Goal: Task Accomplishment & Management: Use online tool/utility

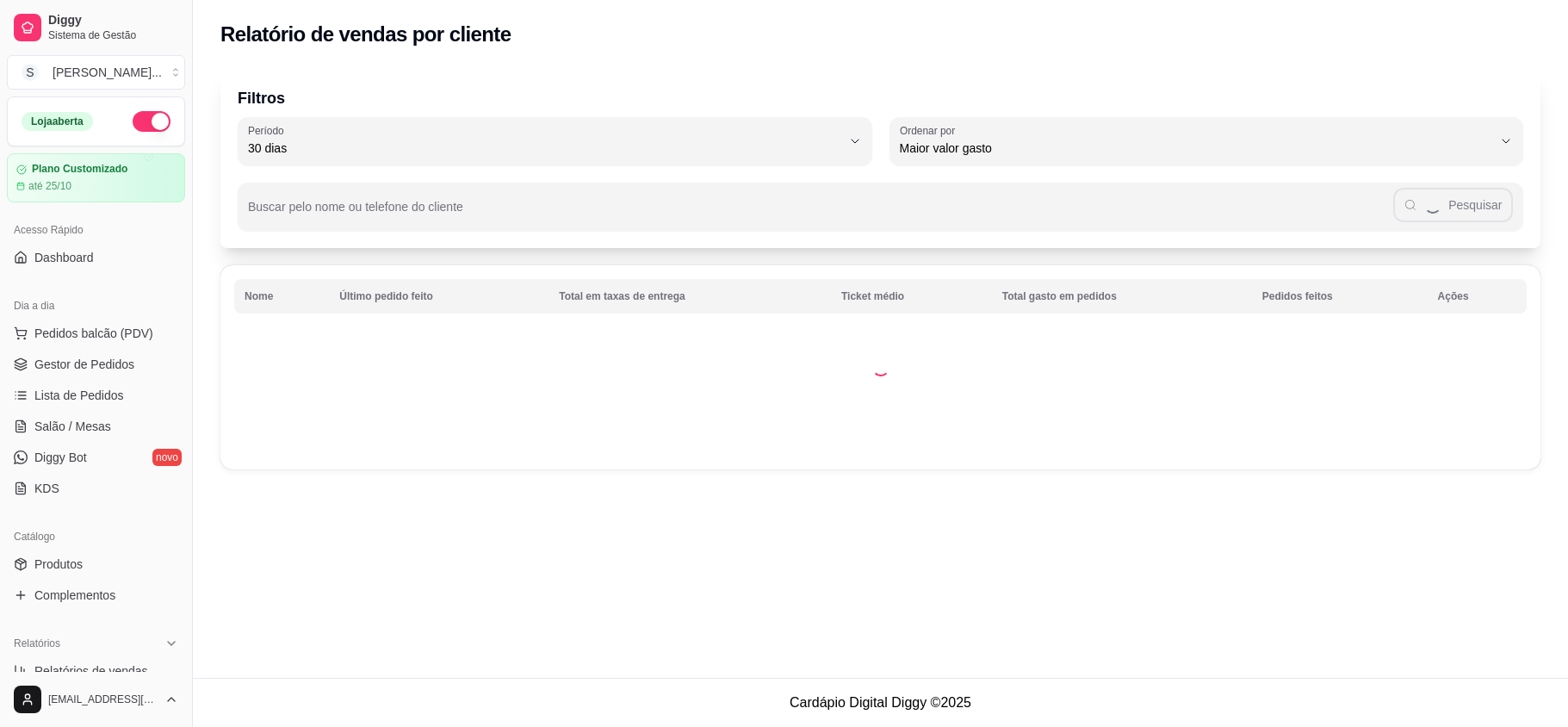
select select "30"
select select "HIGHEST_TOTAL_SPENT_WITH_ORDERS"
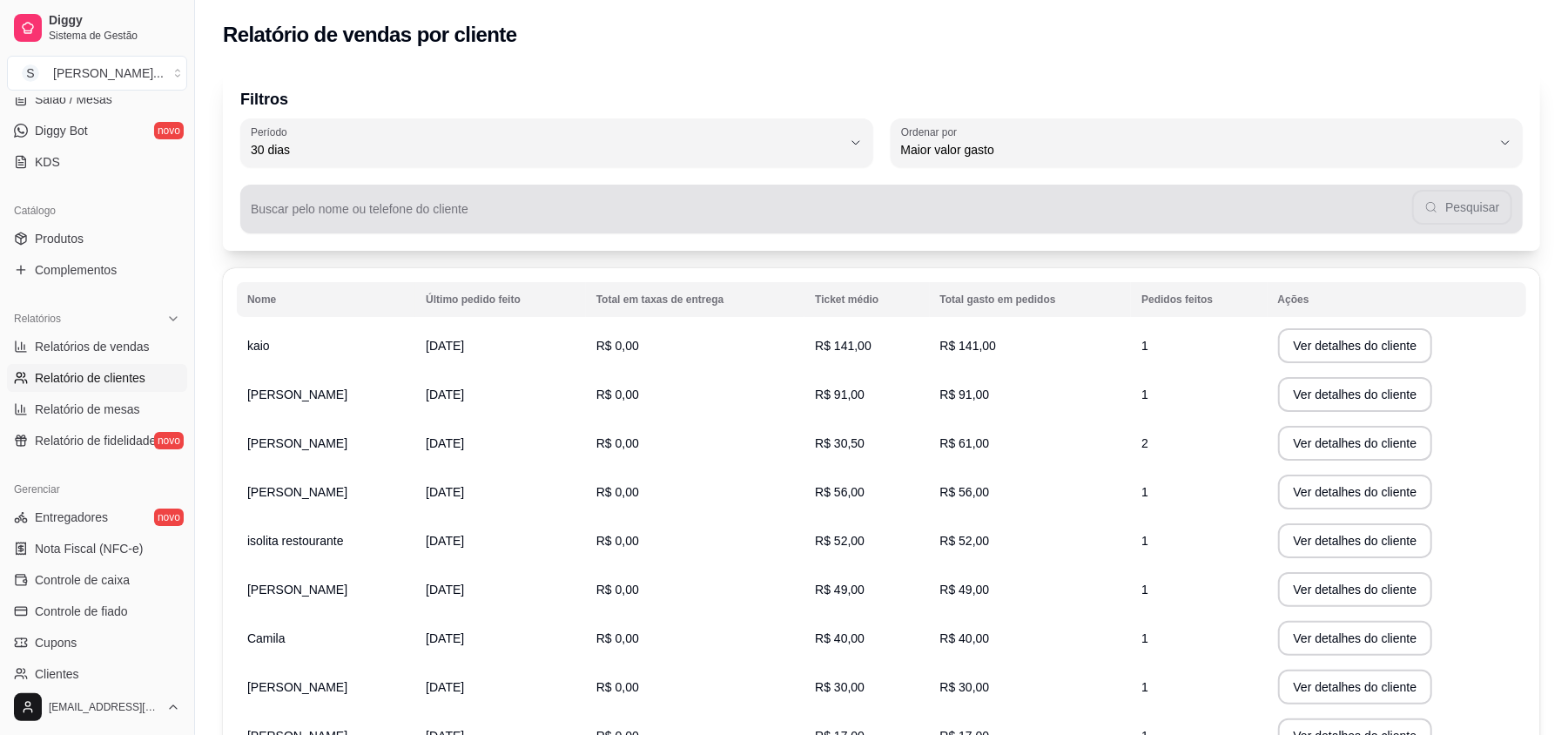
click at [454, 220] on input "Buscar pelo nome ou telefone do cliente" at bounding box center [831, 216] width 1161 height 18
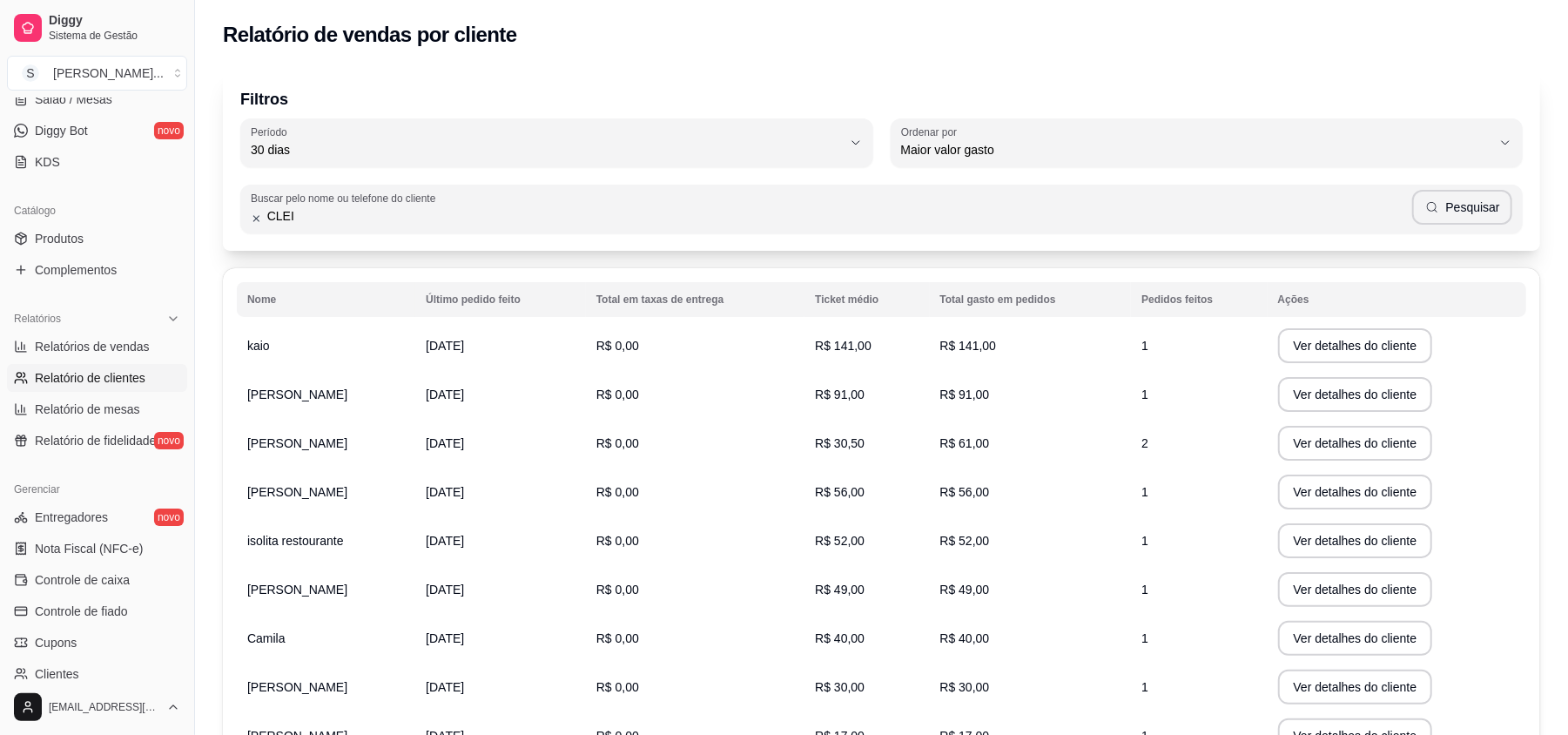
type input "CLEI"
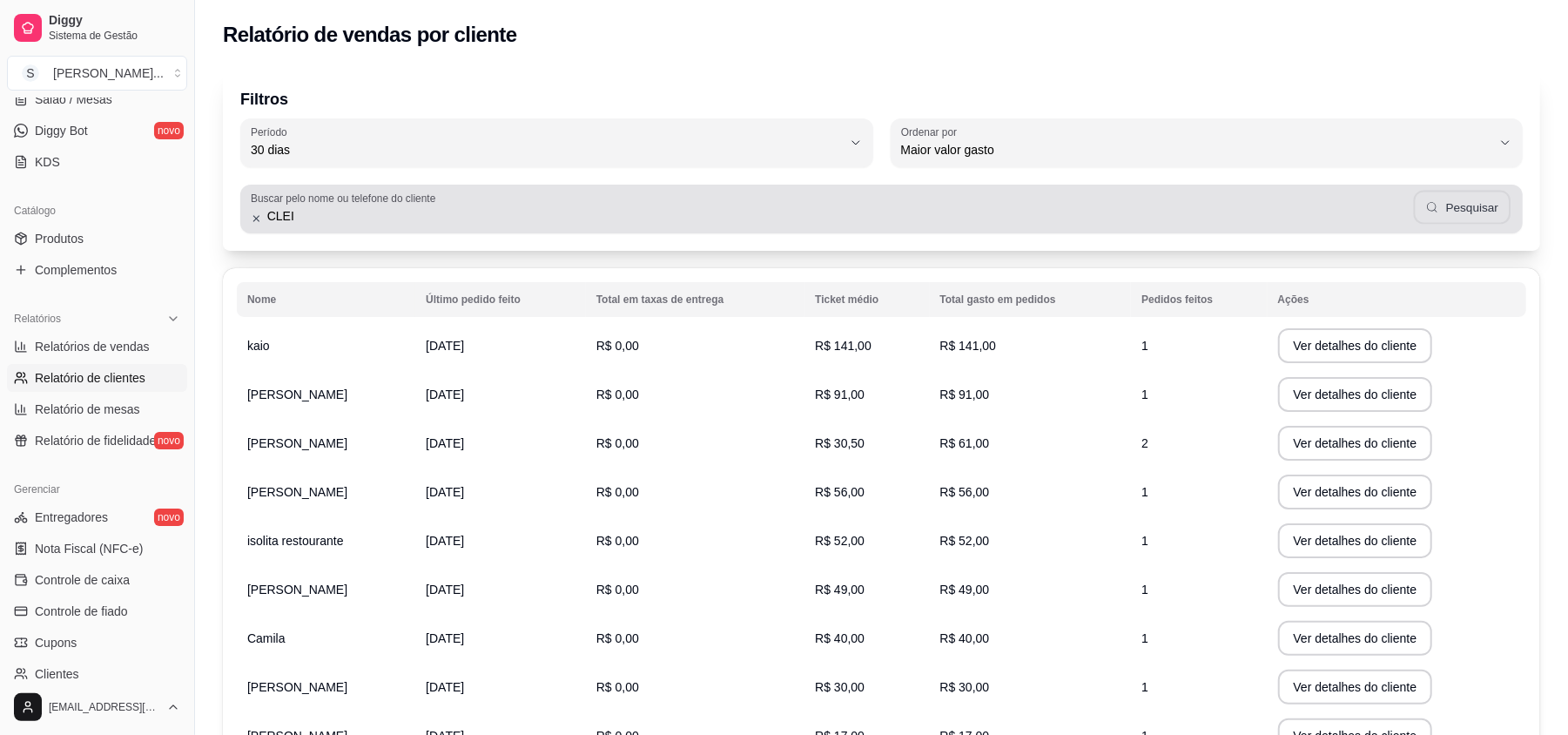
click at [1460, 215] on button "Pesquisar" at bounding box center [1461, 208] width 96 height 34
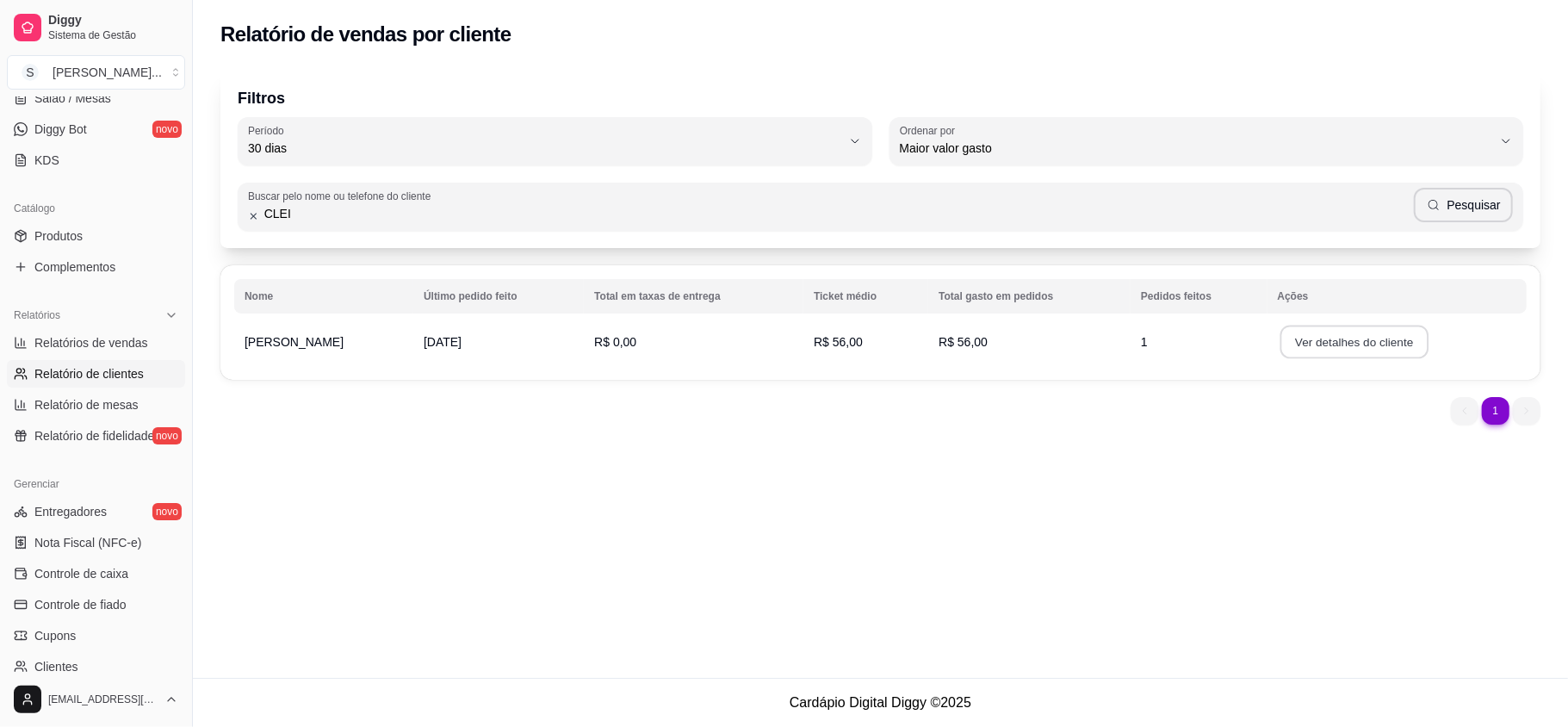
click at [1337, 337] on button "Ver detalhes do cliente" at bounding box center [1354, 343] width 149 height 33
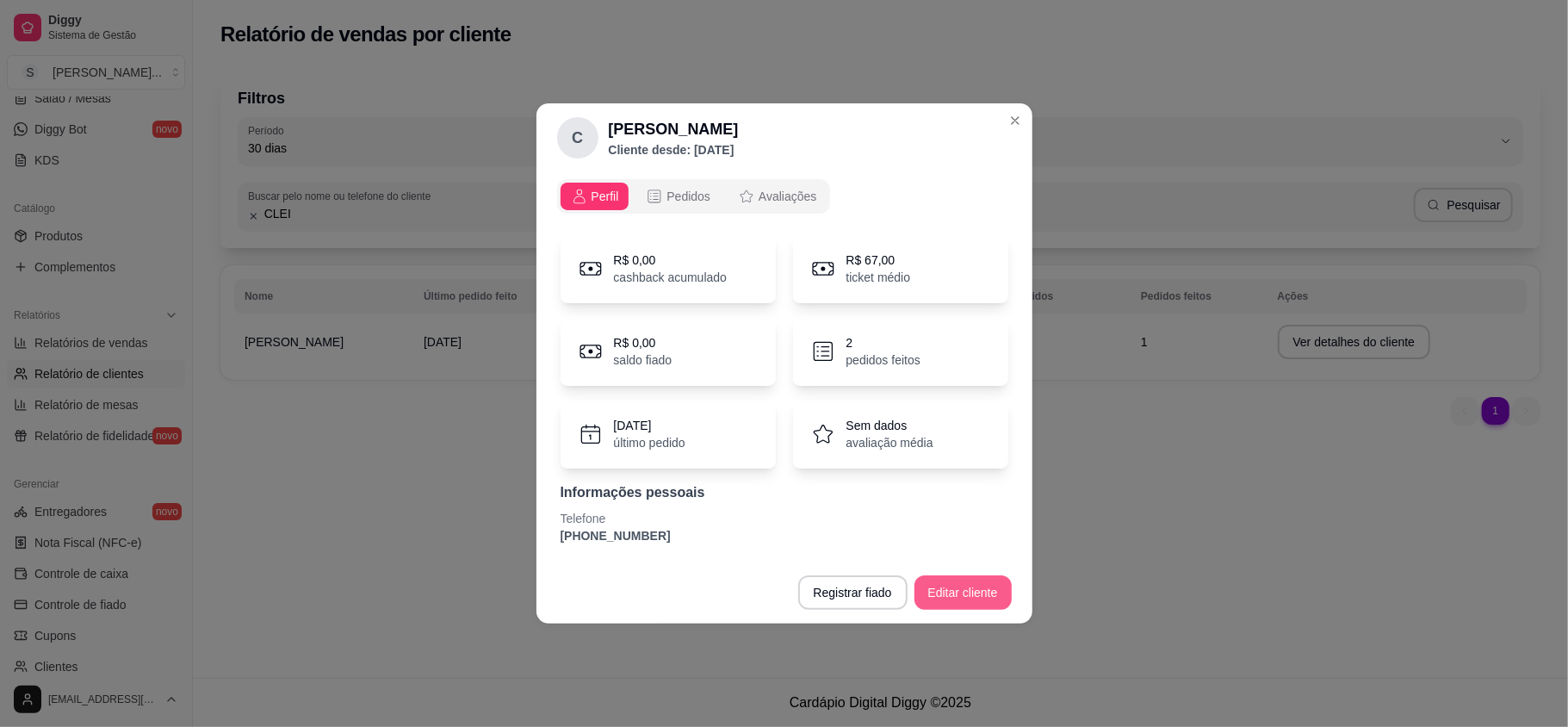
click at [964, 593] on button "Editar cliente" at bounding box center [963, 592] width 97 height 34
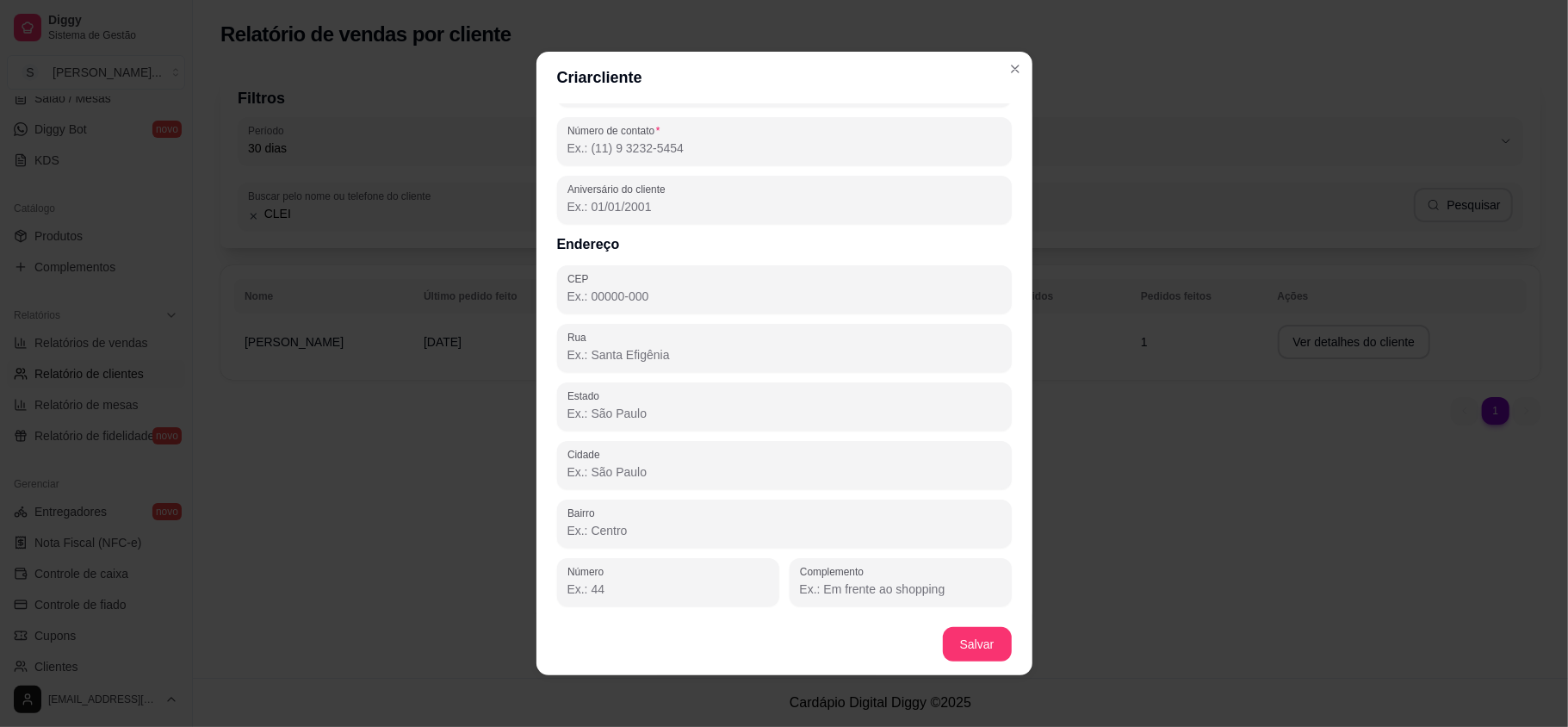
scroll to position [0, 0]
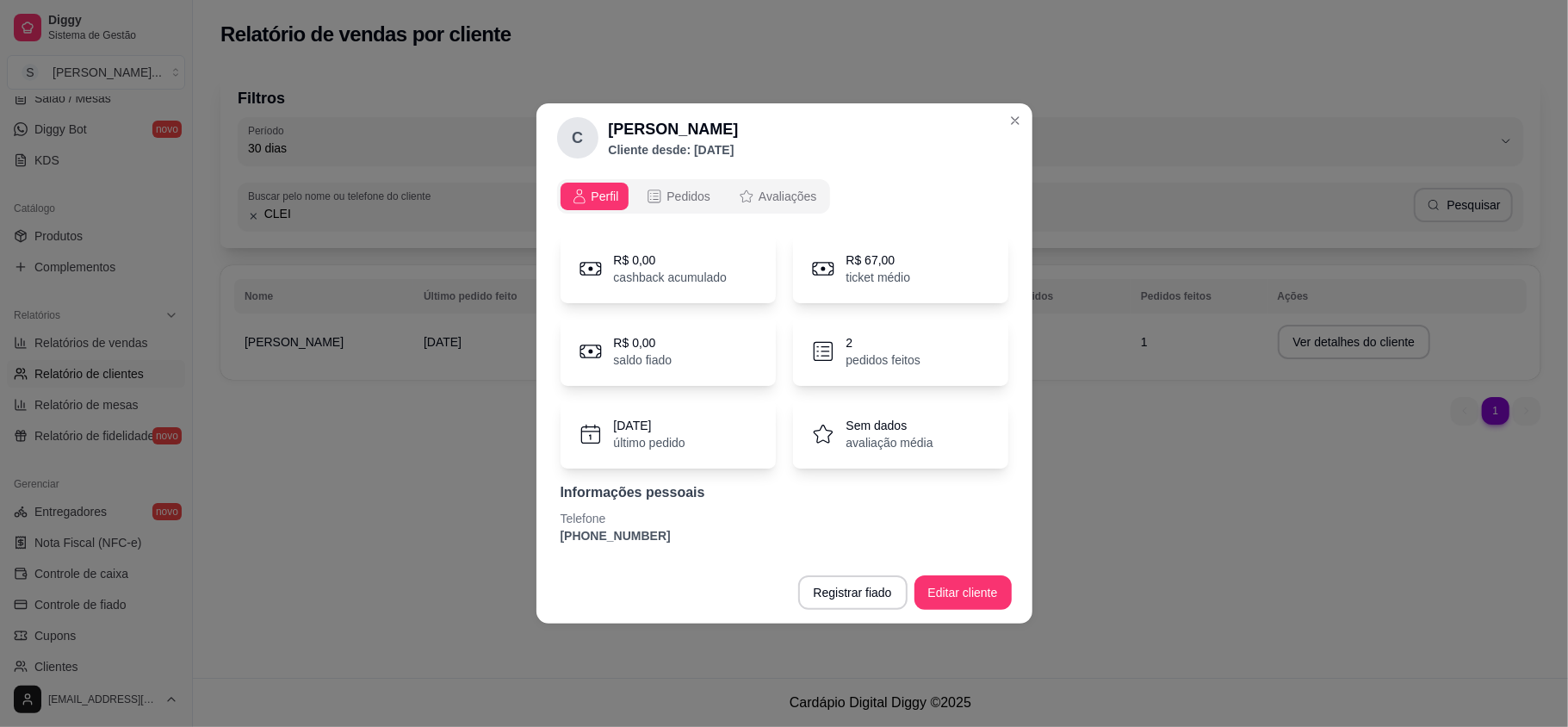
click at [603, 191] on span "Perfil" at bounding box center [605, 197] width 28 height 17
click at [654, 191] on icon "opções" at bounding box center [654, 197] width 17 height 17
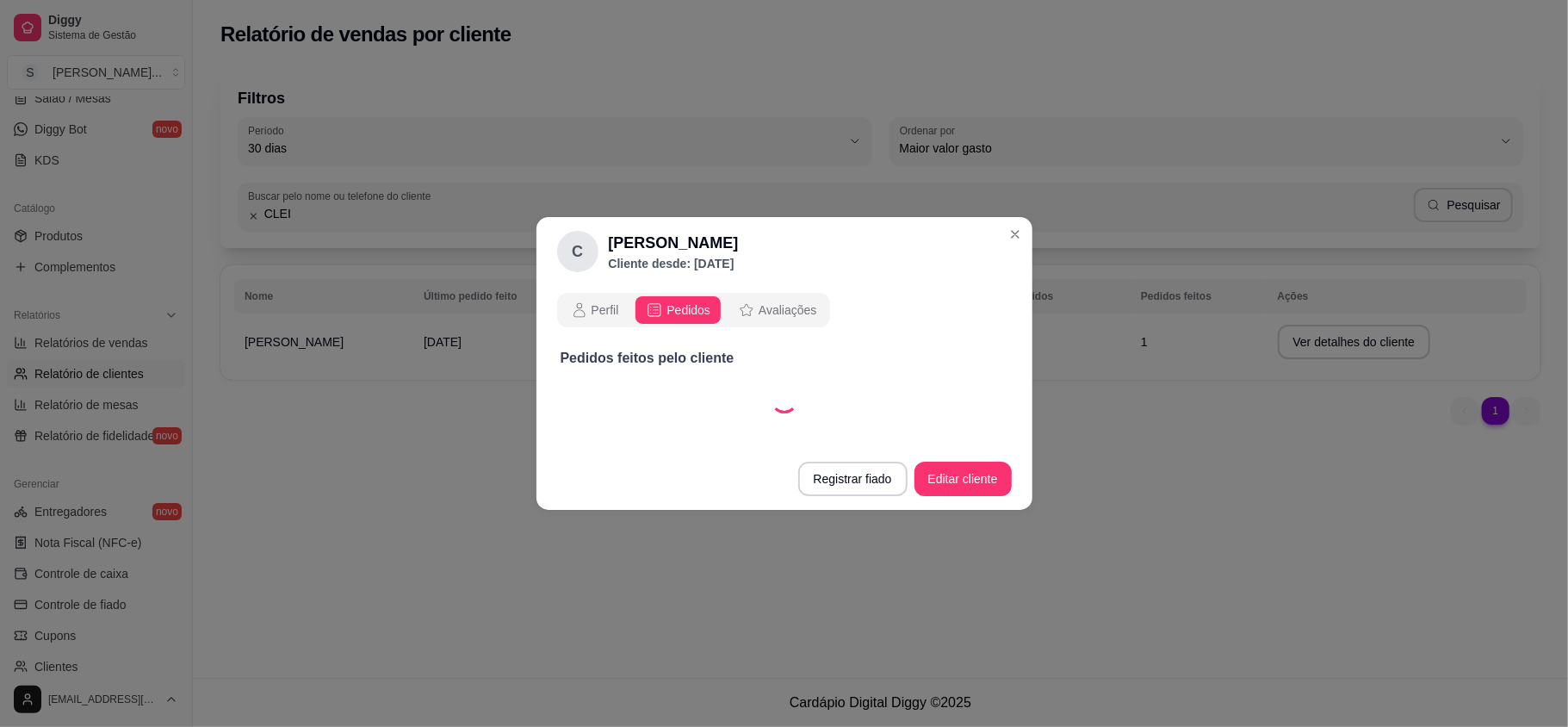
select select "30"
select select "ALL"
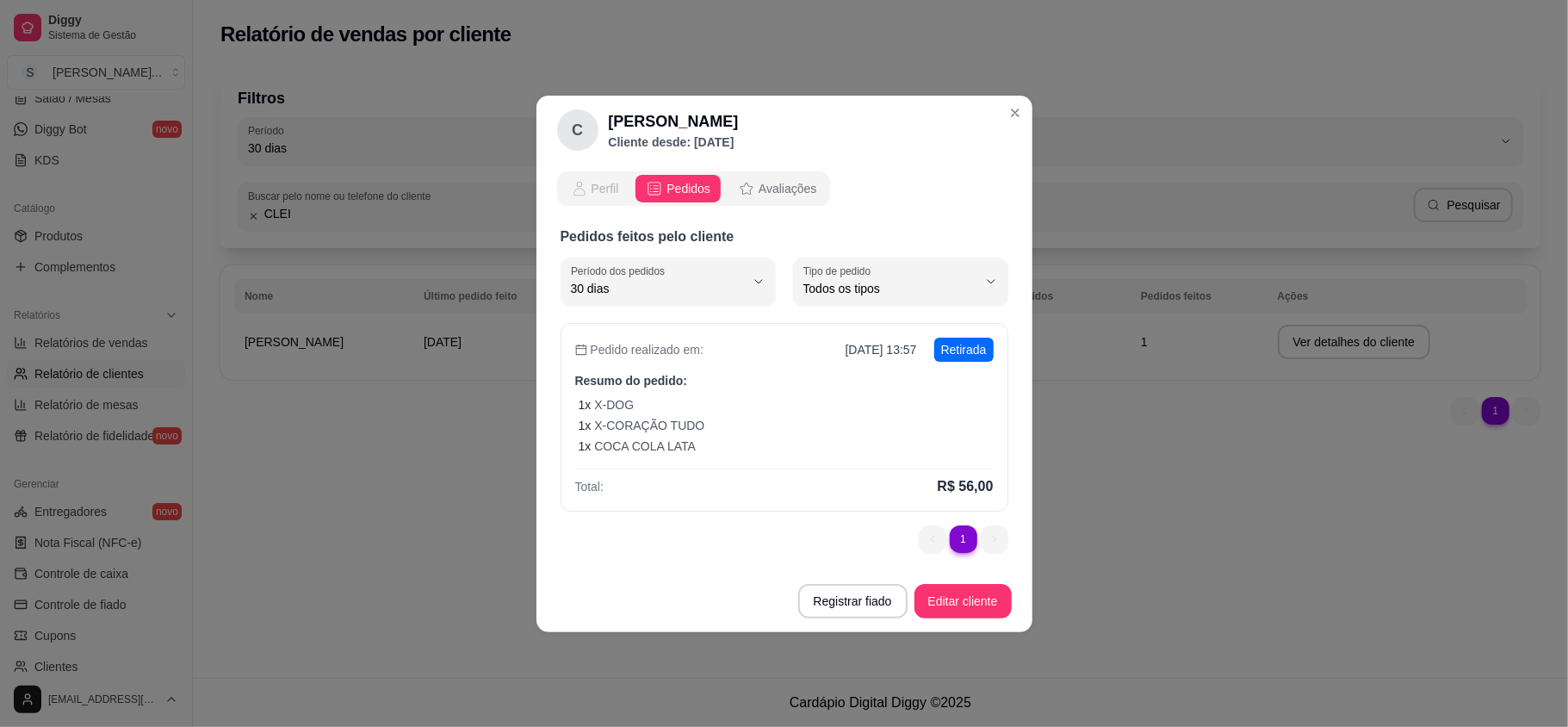
click at [585, 184] on icon "opções" at bounding box center [580, 189] width 17 height 17
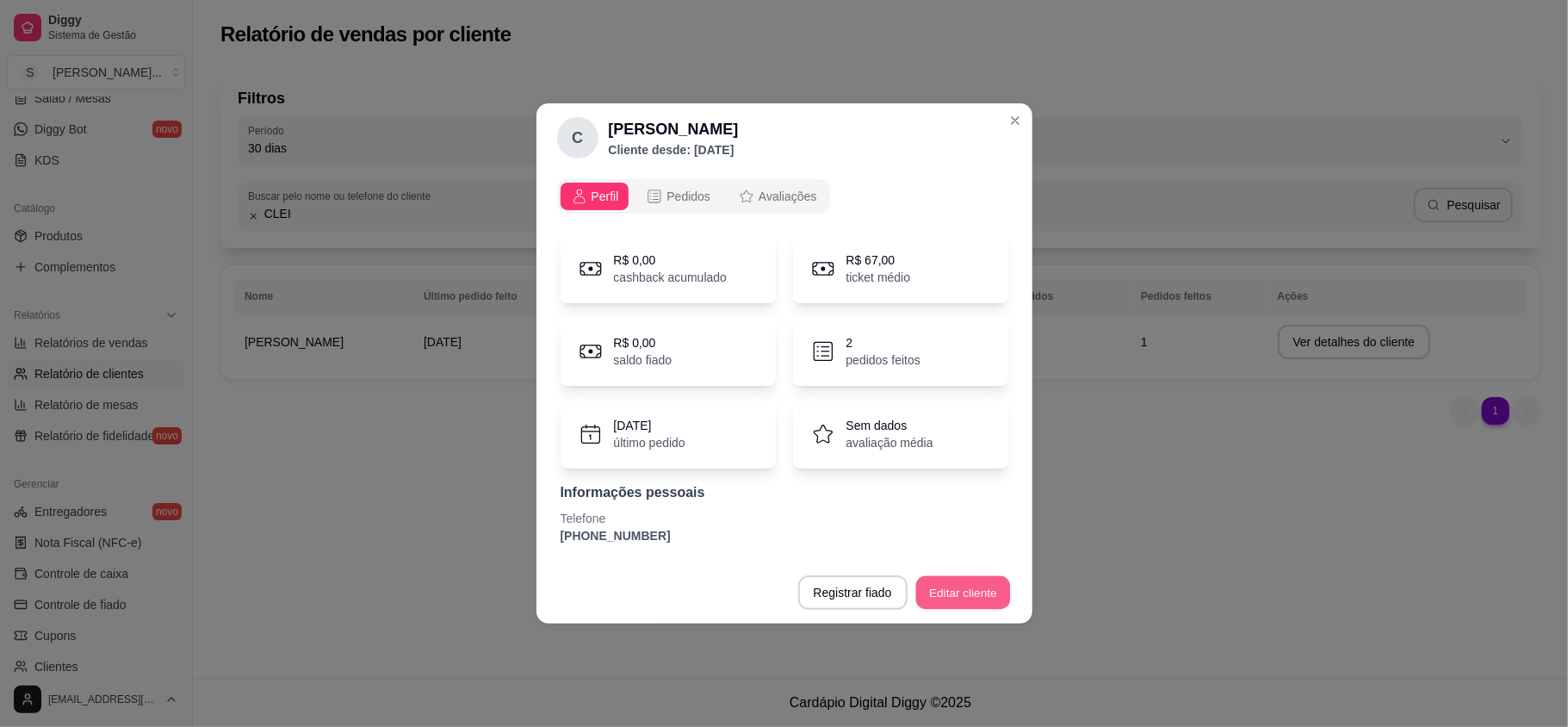
click at [957, 606] on button "Editar cliente" at bounding box center [963, 593] width 94 height 33
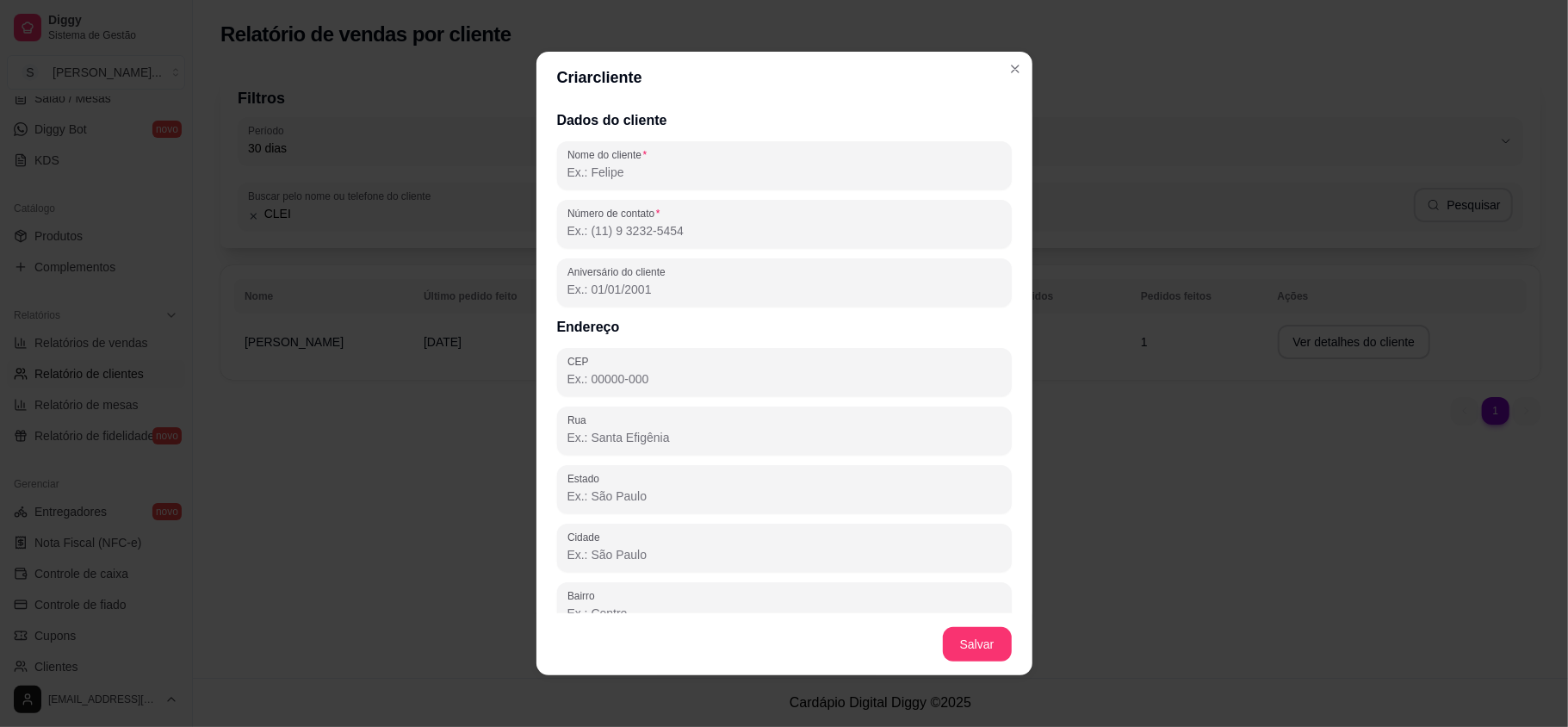
click at [627, 191] on div "Dados do cliente Nome do cliente Número de contato Aniversário do cliente Ender…" at bounding box center [784, 358] width 496 height 510
click at [622, 169] on input "Nome do cliente" at bounding box center [784, 172] width 434 height 17
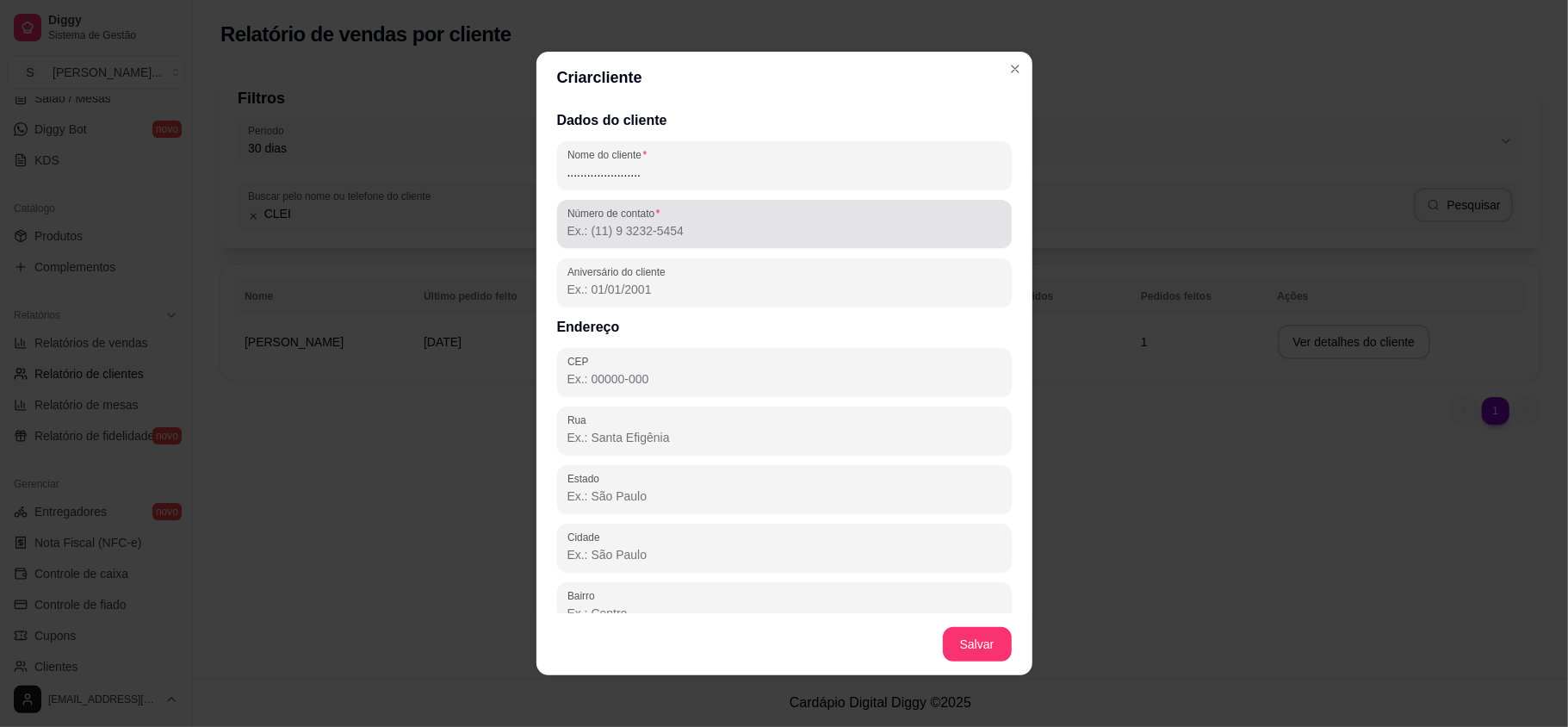
type input "......................"
click at [597, 227] on input "Número de contato" at bounding box center [784, 231] width 434 height 17
click at [766, 232] on input "[PHONE_NUMBER]" at bounding box center [784, 231] width 434 height 17
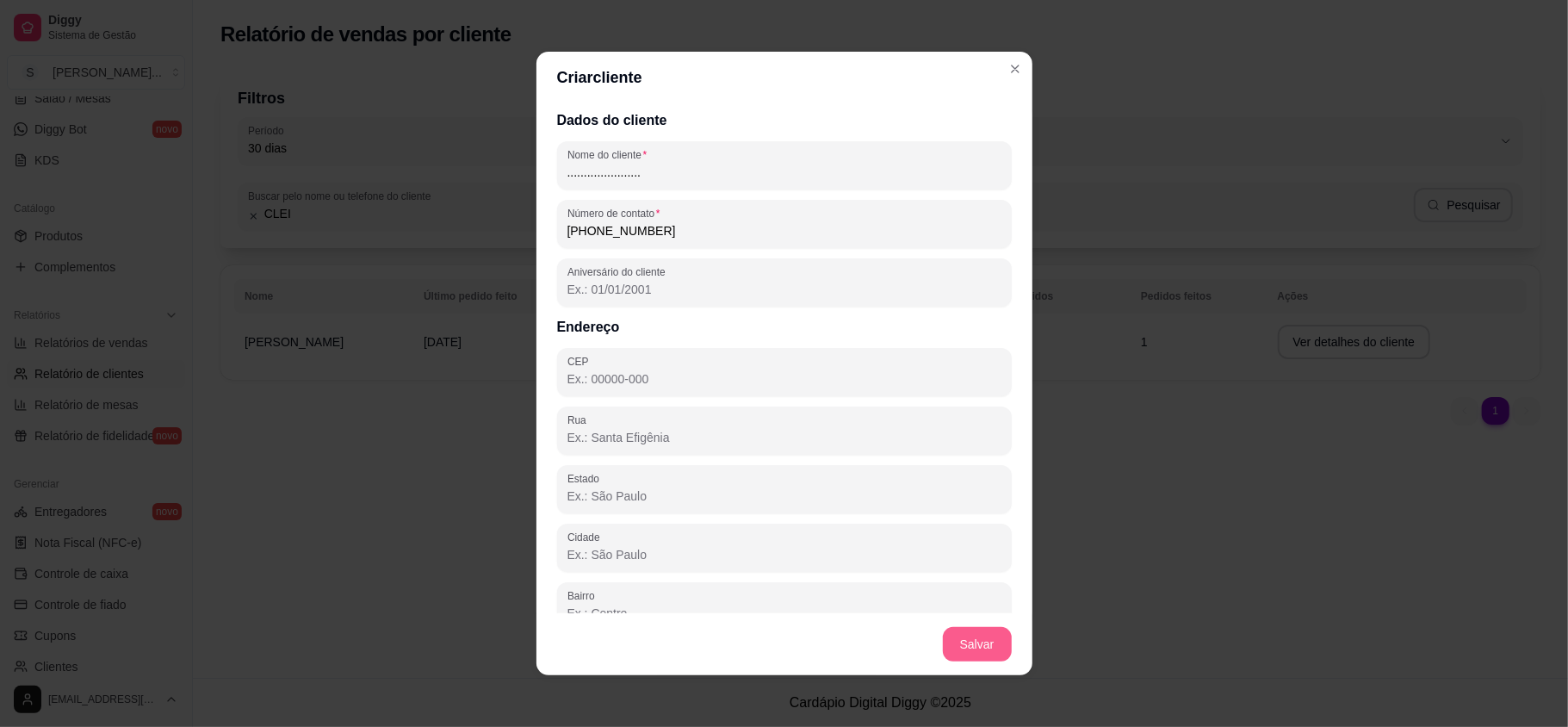
type input "[PHONE_NUMBER]"
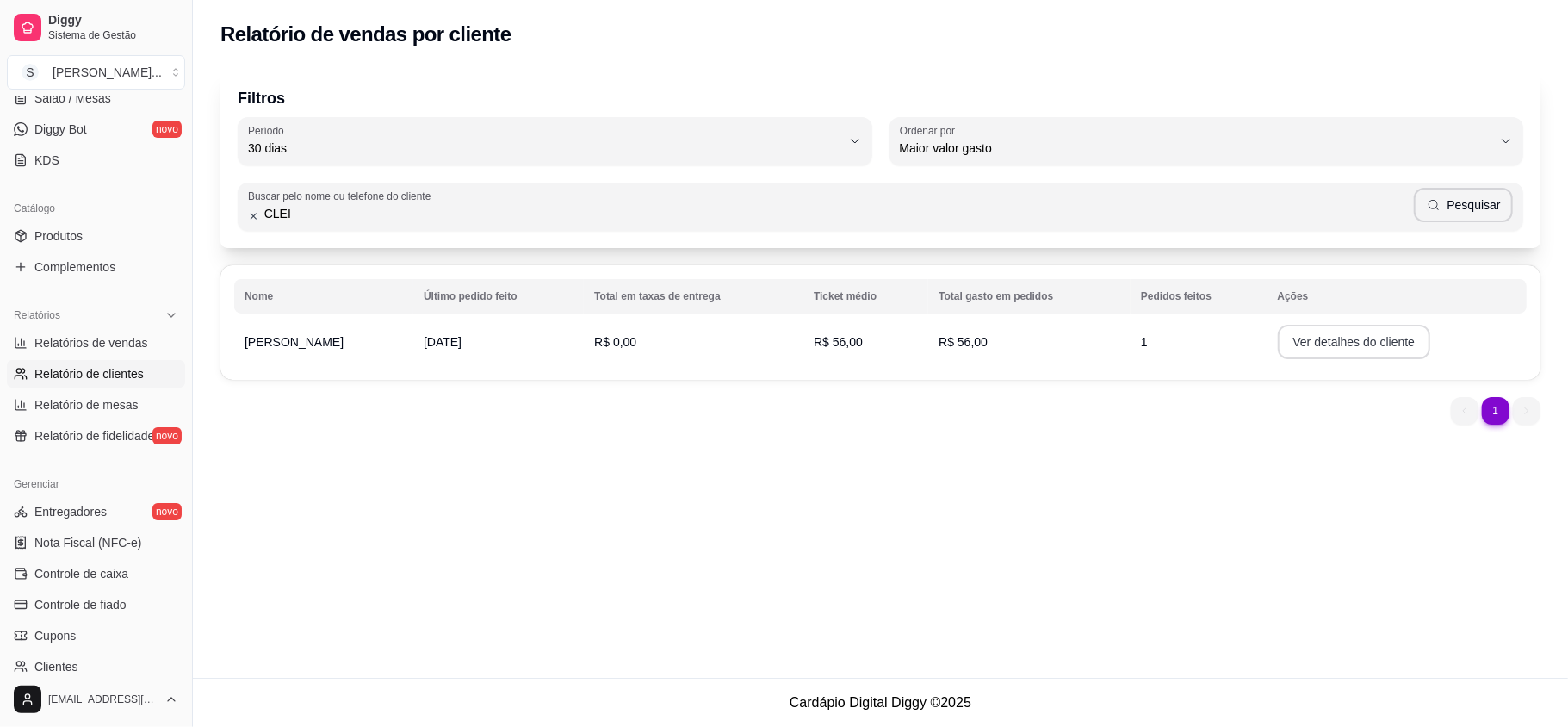
click at [1321, 343] on button "Ver detalhes do cliente" at bounding box center [1354, 342] width 153 height 34
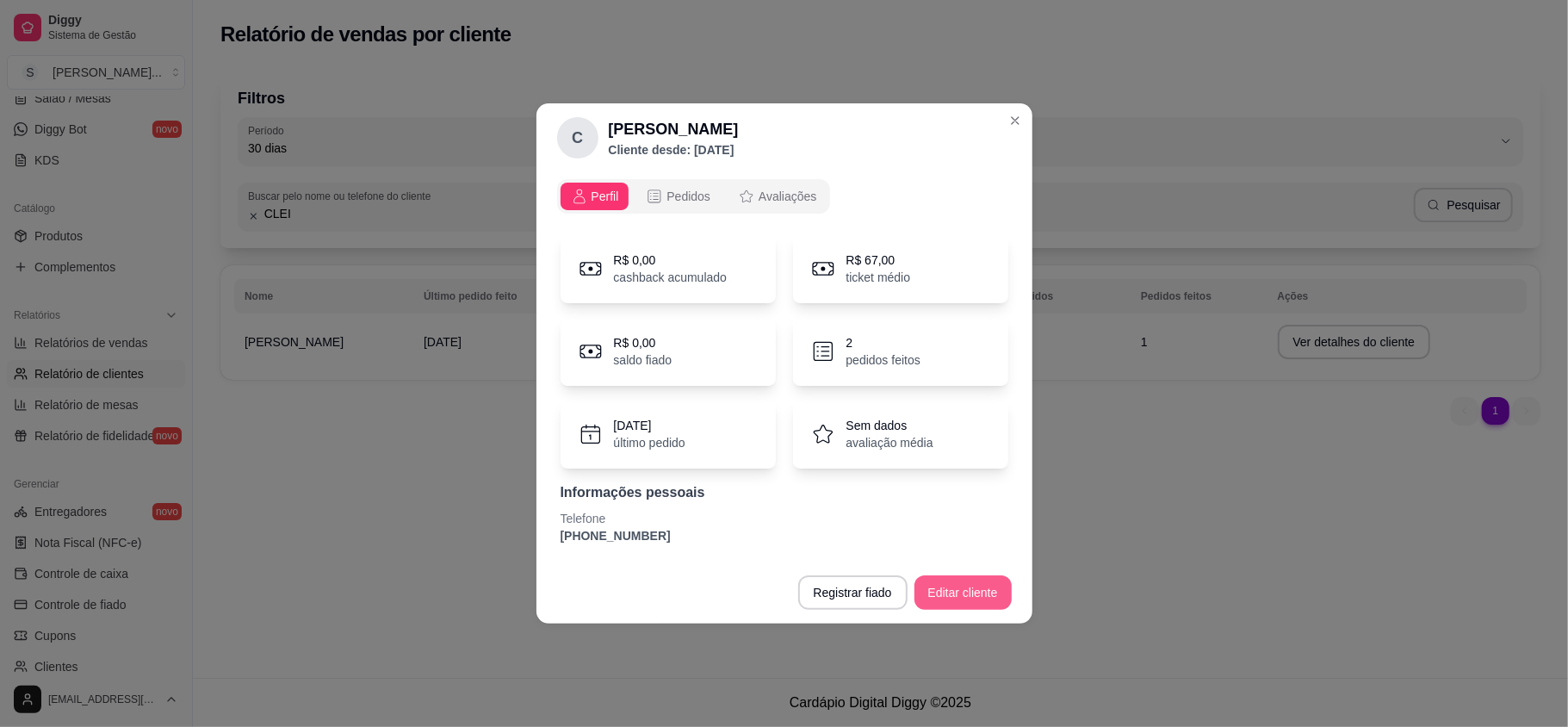
click at [954, 592] on button "Editar cliente" at bounding box center [963, 592] width 97 height 34
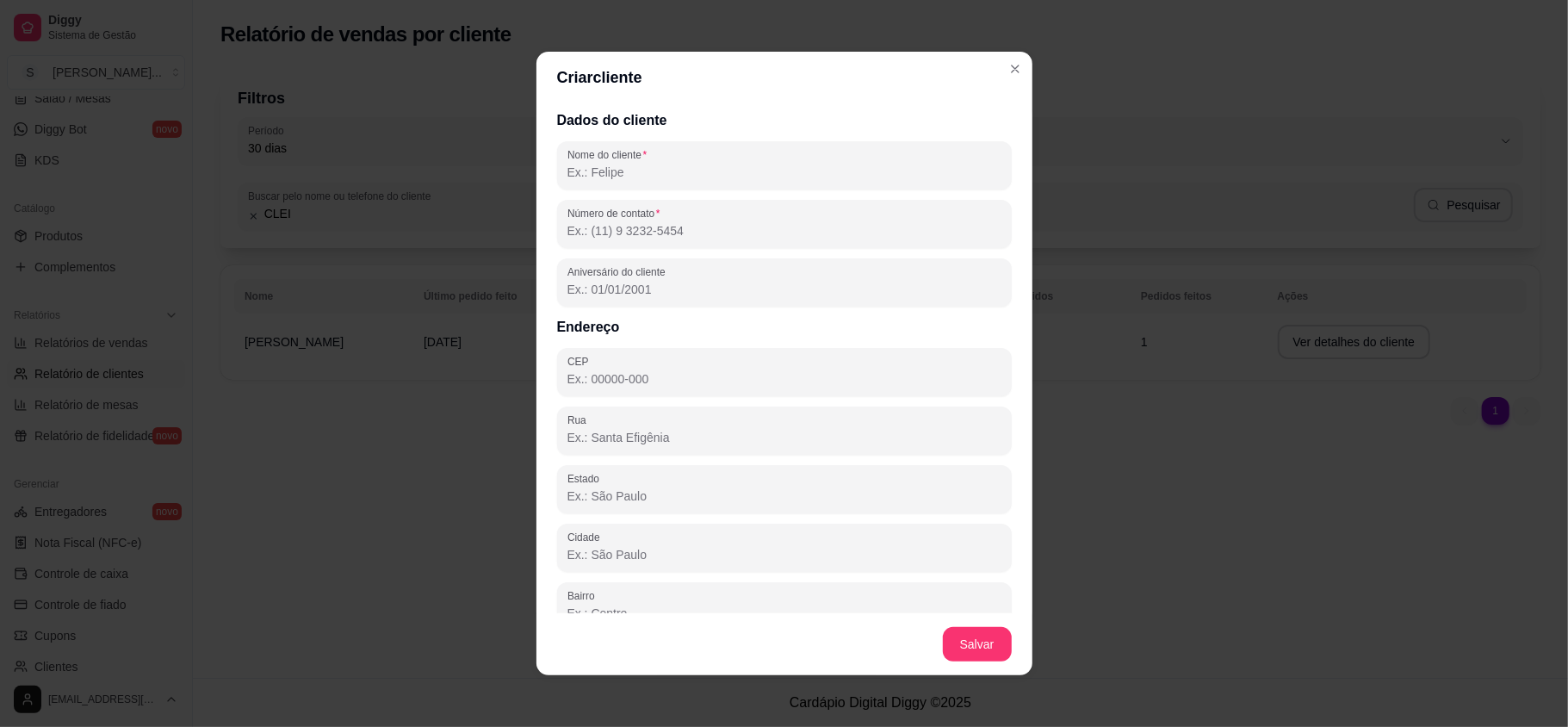
scroll to position [83, 0]
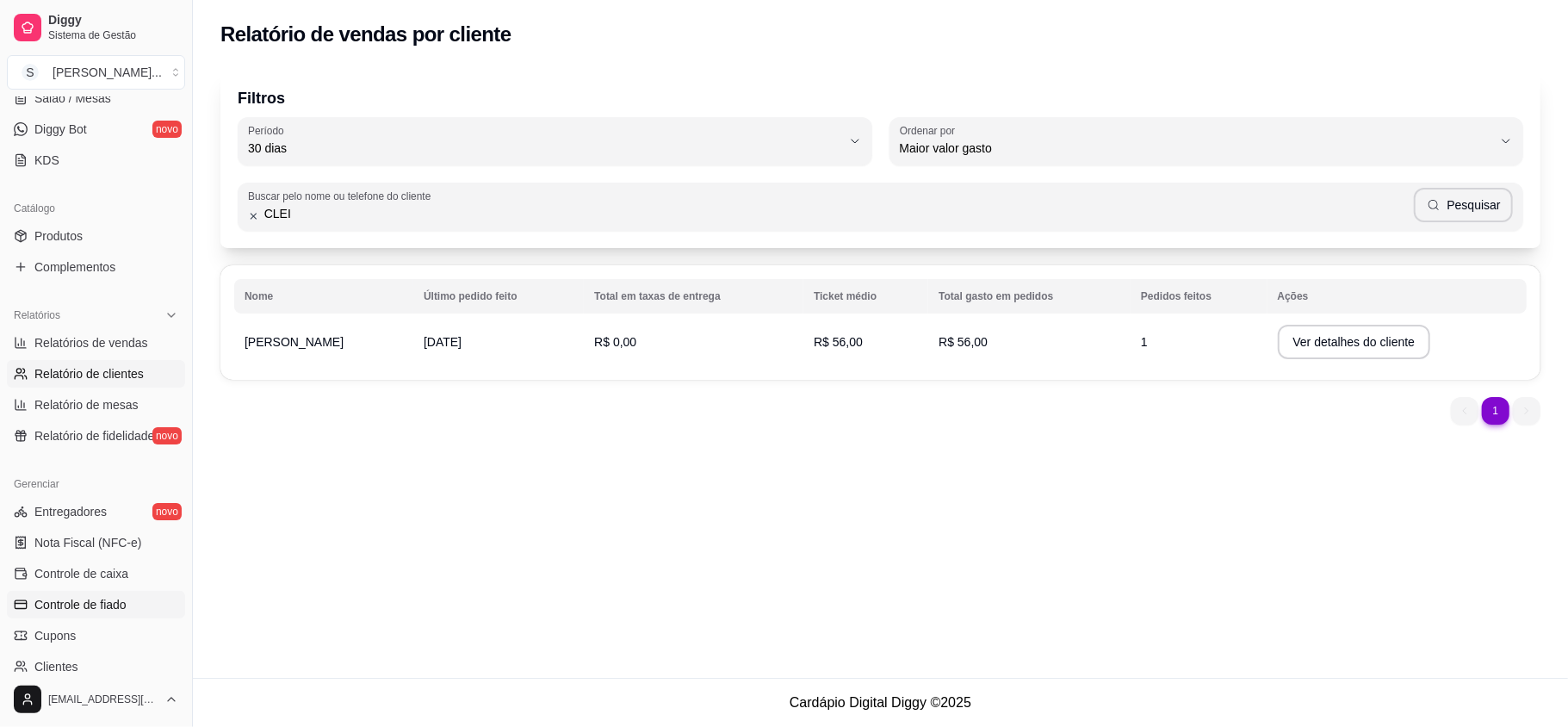
click at [73, 599] on span "Controle de fiado" at bounding box center [79, 605] width 92 height 17
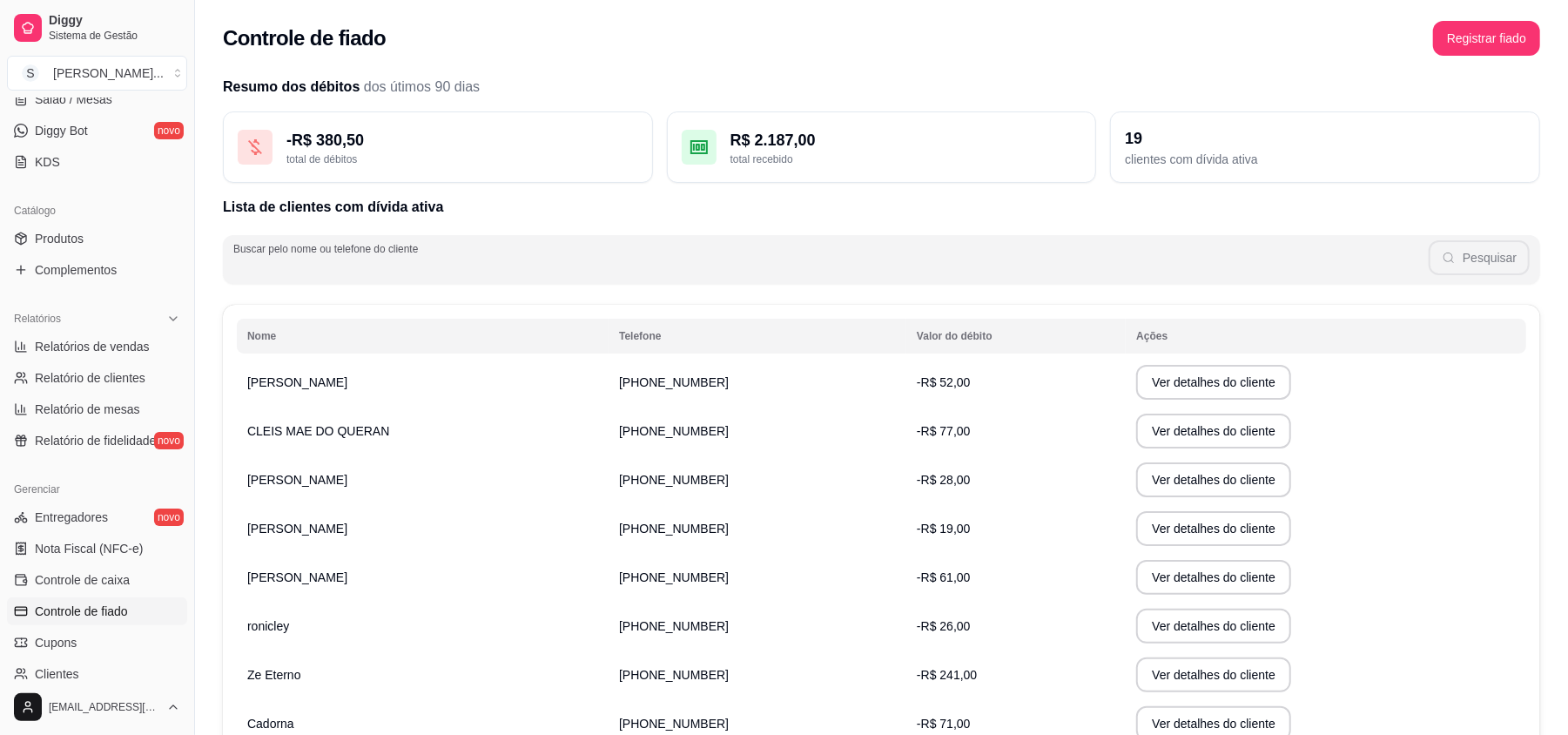
click at [343, 270] on input "Buscar pelo nome ou telefone do cliente" at bounding box center [831, 267] width 1195 height 18
type input "[PERSON_NAME]"
click at [1487, 259] on button "Pesquisar" at bounding box center [1479, 257] width 101 height 34
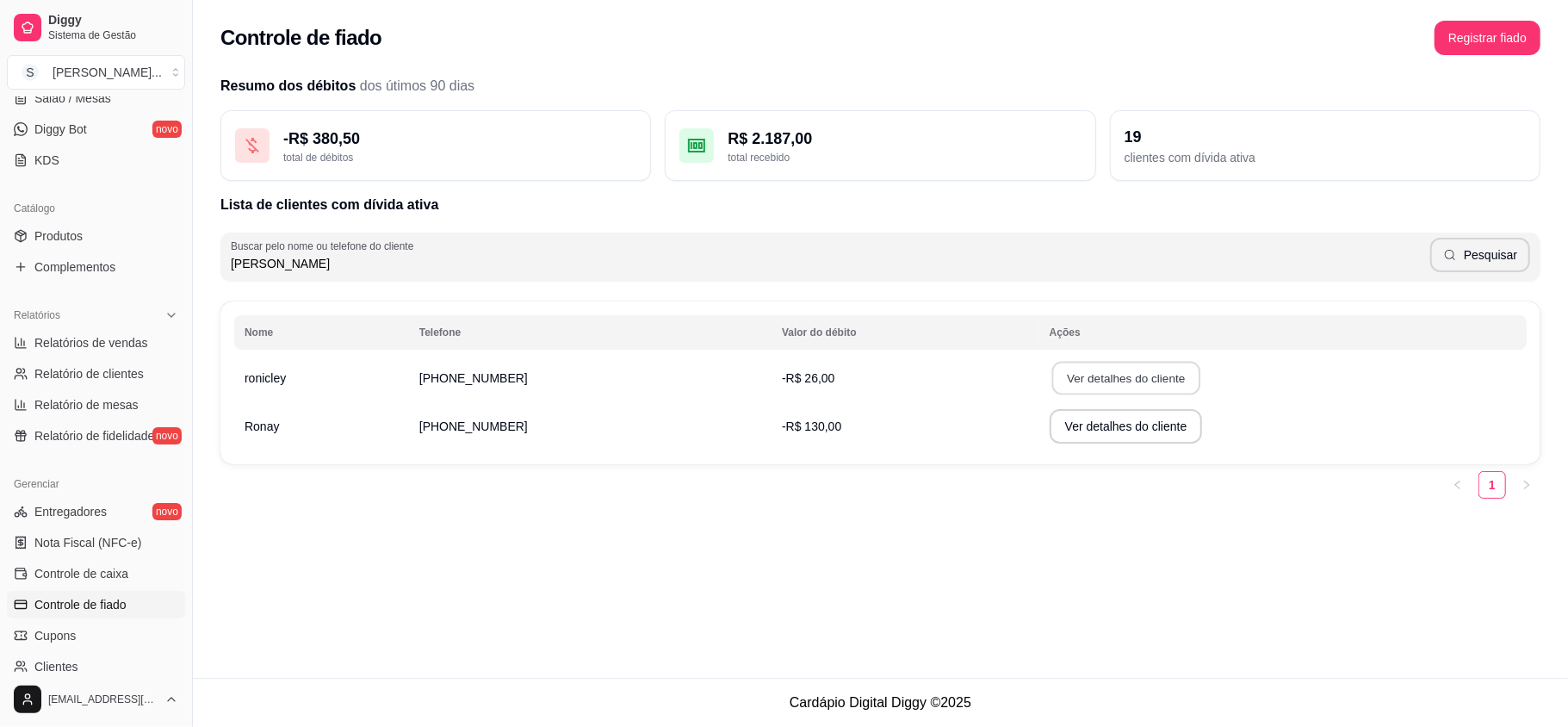
click at [1056, 370] on button "Ver detalhes do cliente" at bounding box center [1126, 378] width 149 height 33
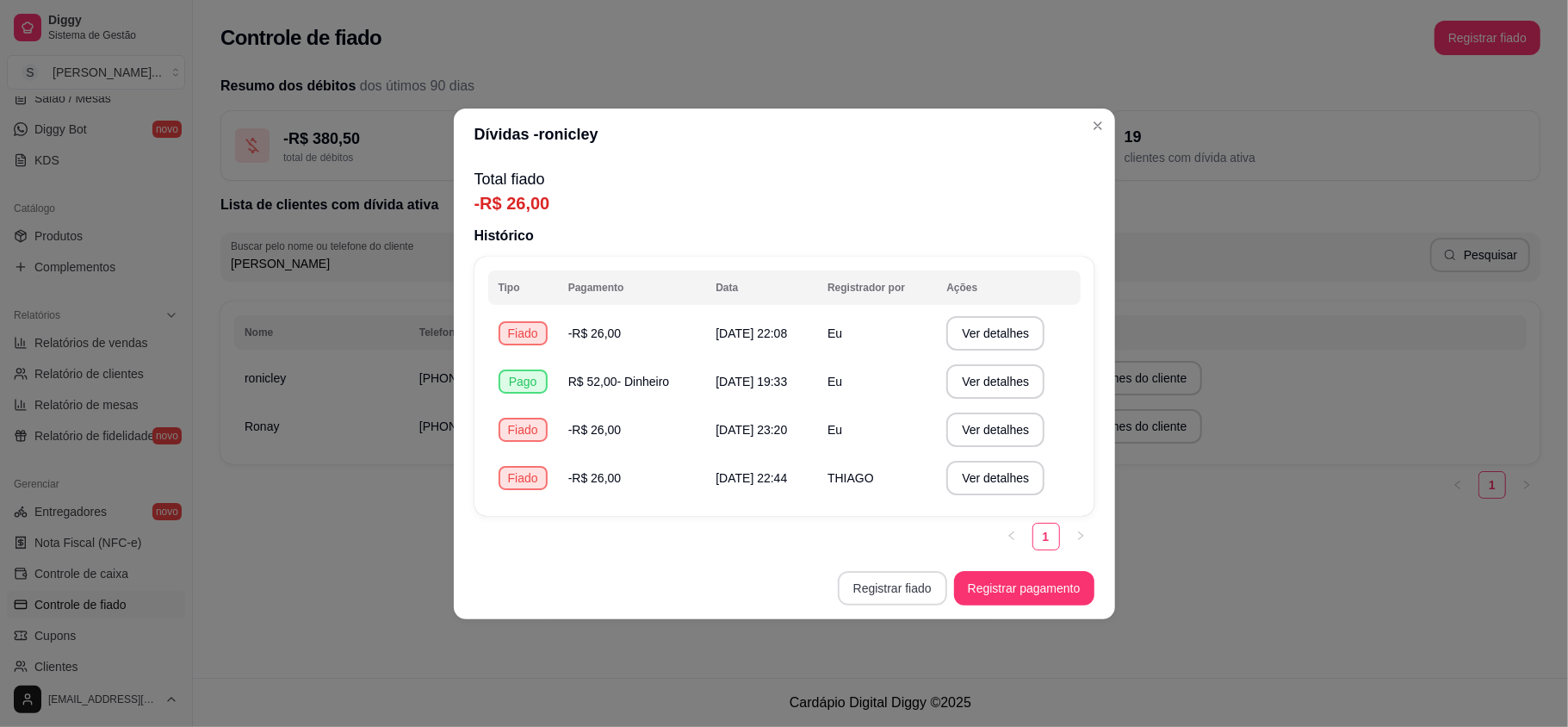
click at [890, 599] on button "Registrar fiado" at bounding box center [892, 588] width 109 height 34
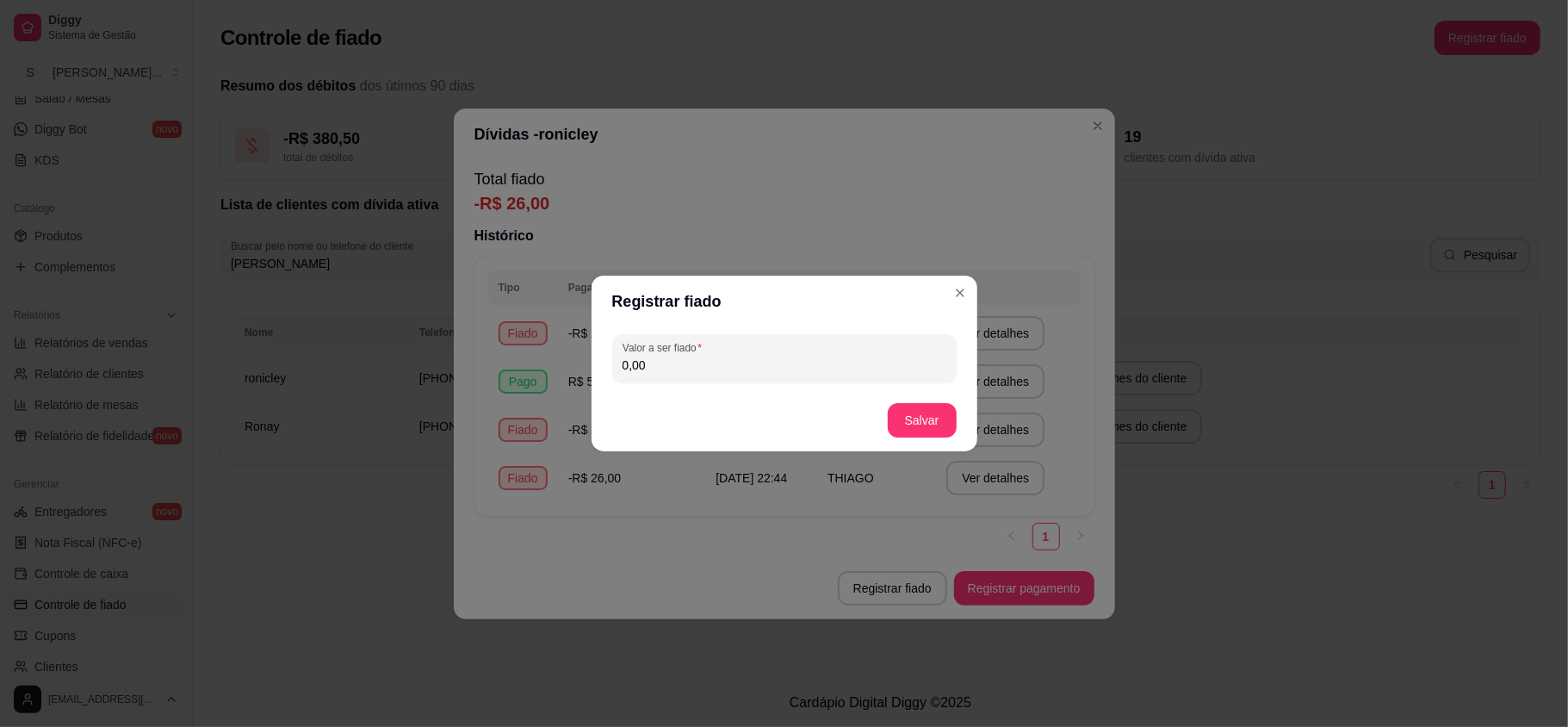
click at [718, 366] on input "0,00" at bounding box center [784, 365] width 324 height 17
type input "126,00"
click at [923, 424] on button "Salvar" at bounding box center [922, 419] width 69 height 34
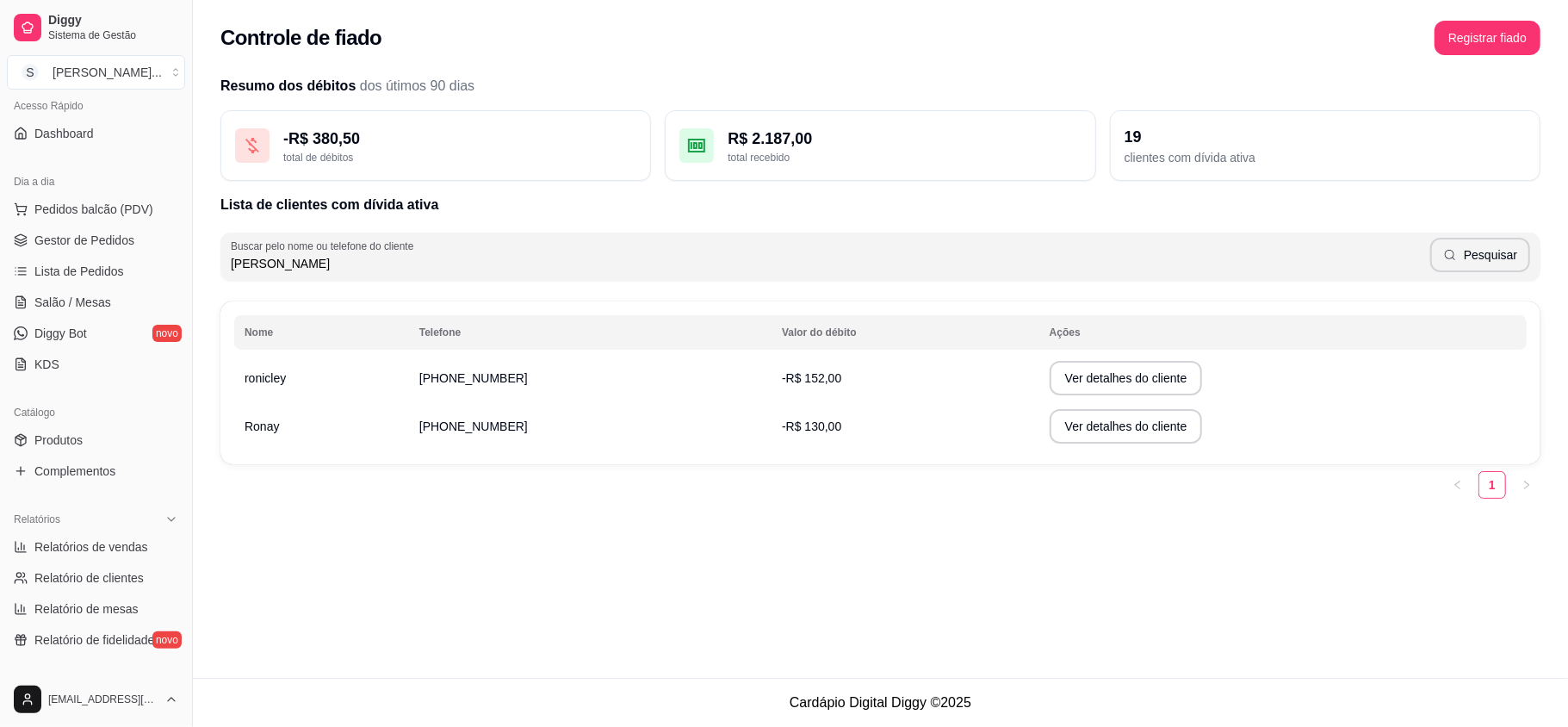
scroll to position [119, 0]
click at [107, 255] on link "Gestor de Pedidos" at bounding box center [96, 246] width 178 height 28
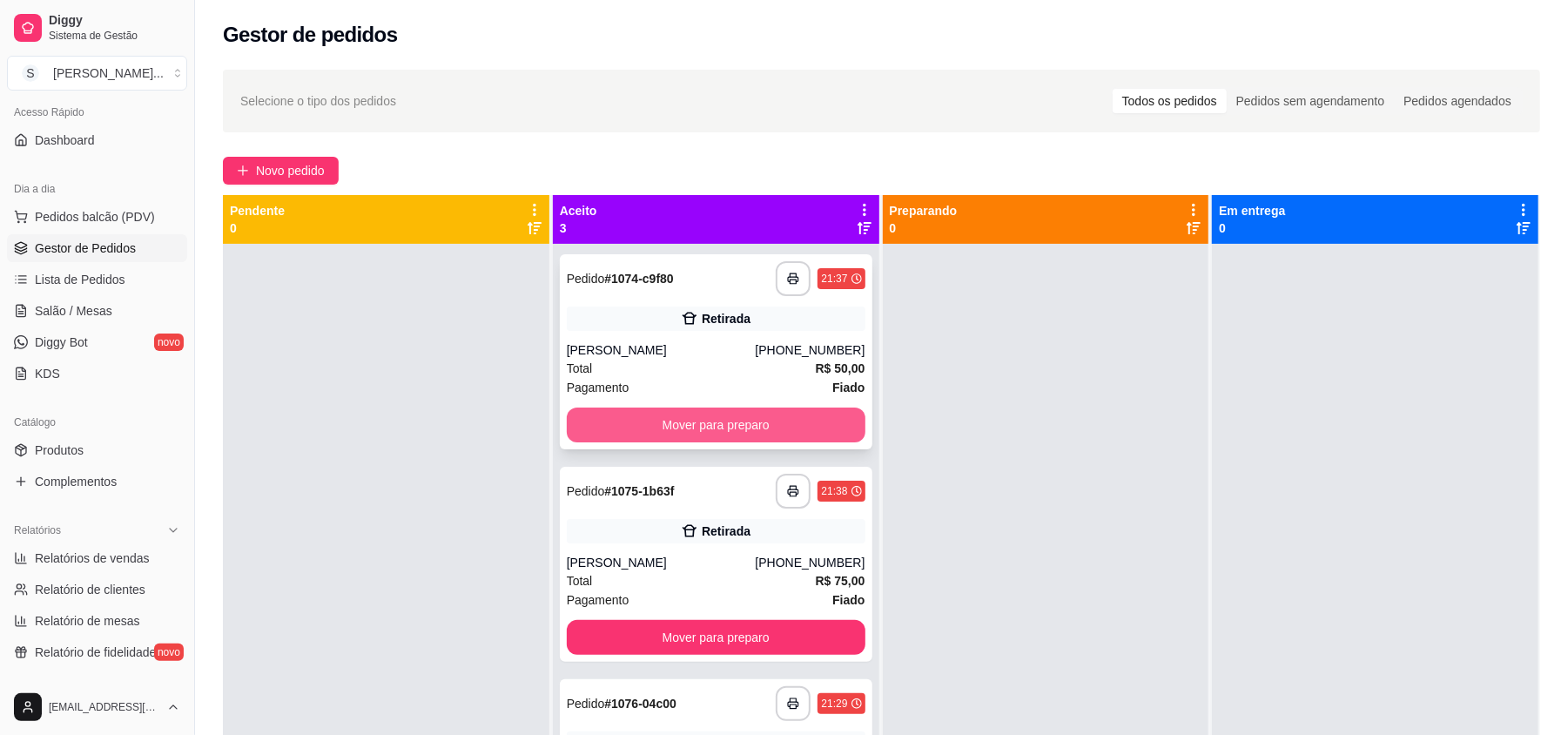
click at [765, 420] on button "Mover para preparo" at bounding box center [716, 424] width 298 height 34
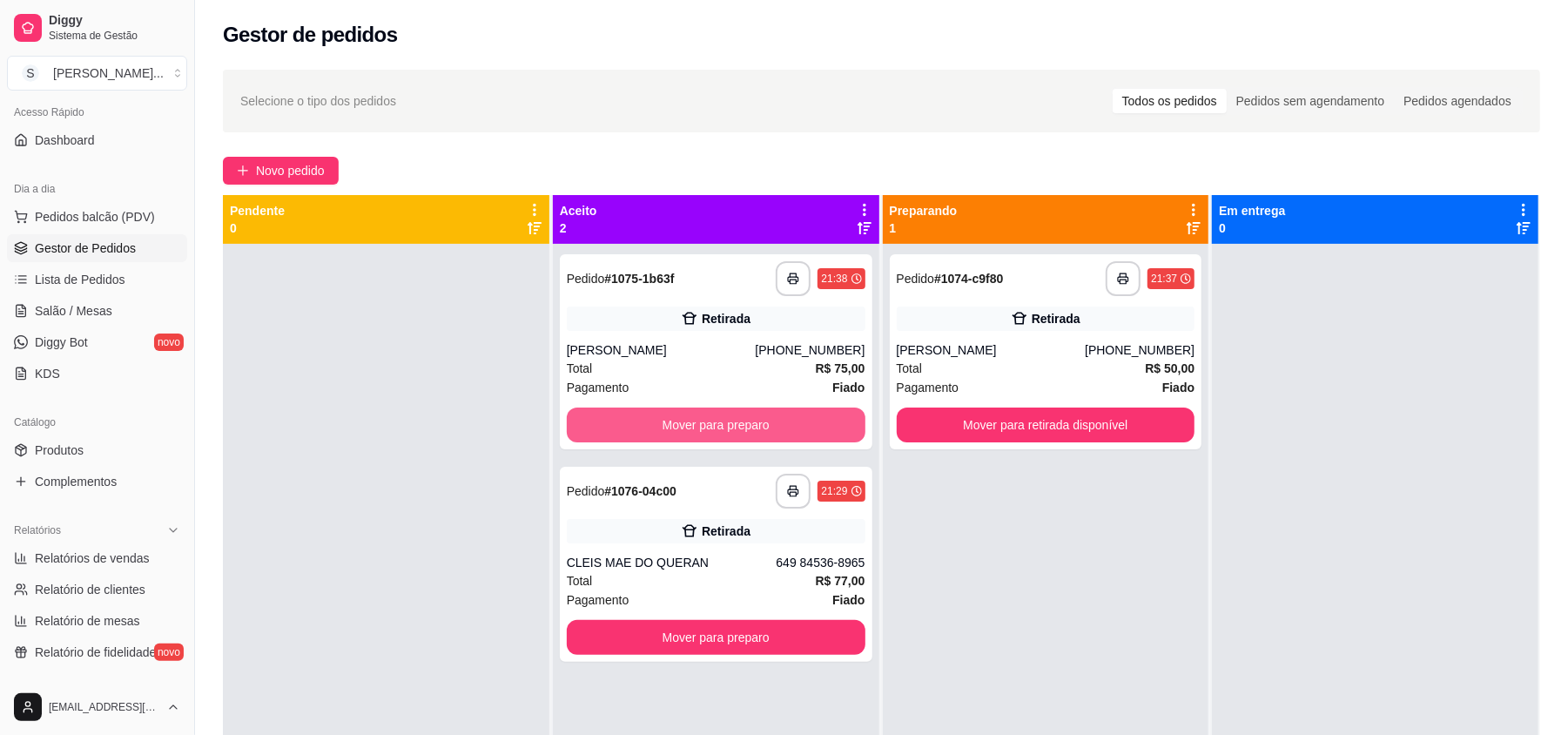
click at [765, 420] on button "Mover para preparo" at bounding box center [716, 424] width 298 height 34
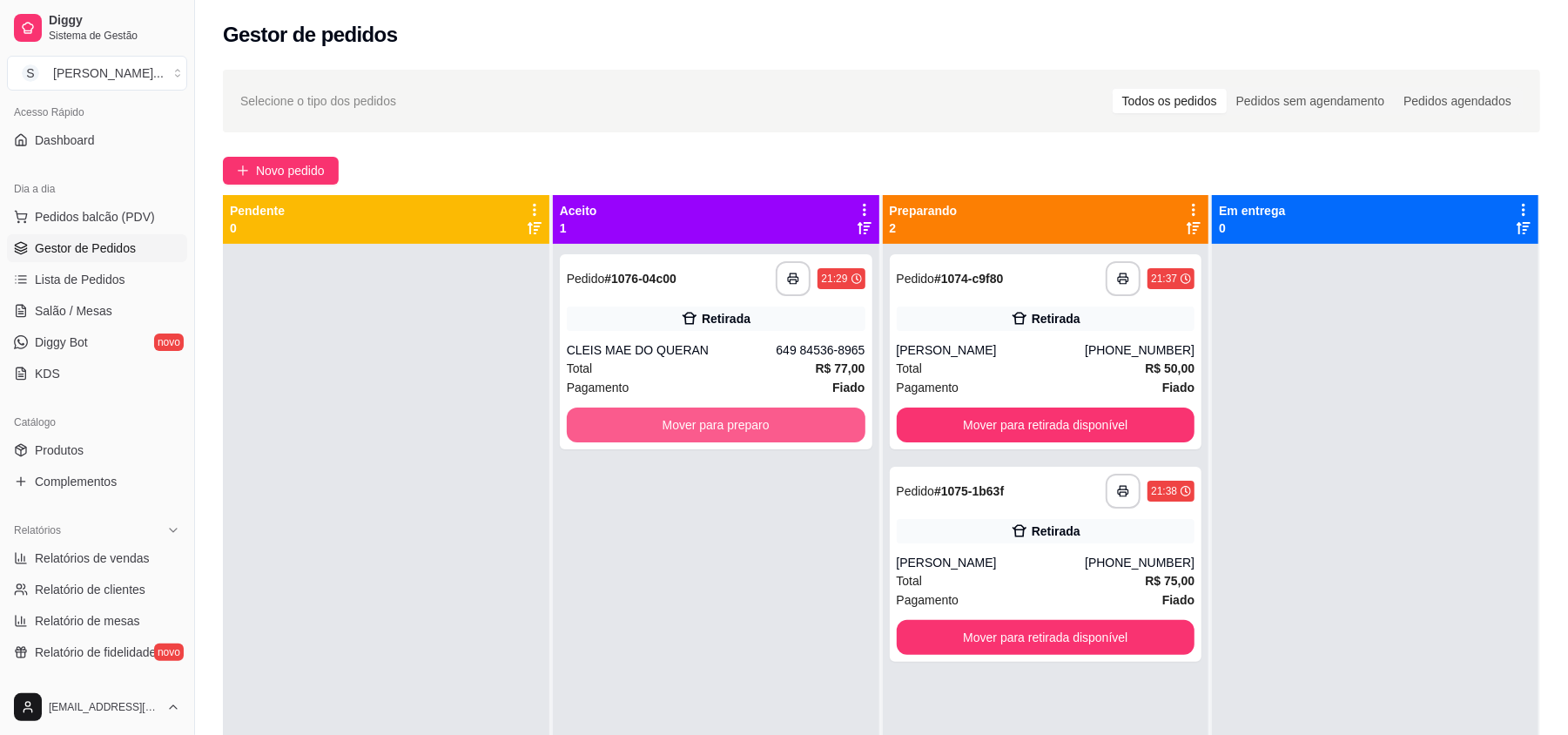
click at [765, 420] on button "Mover para preparo" at bounding box center [716, 424] width 298 height 34
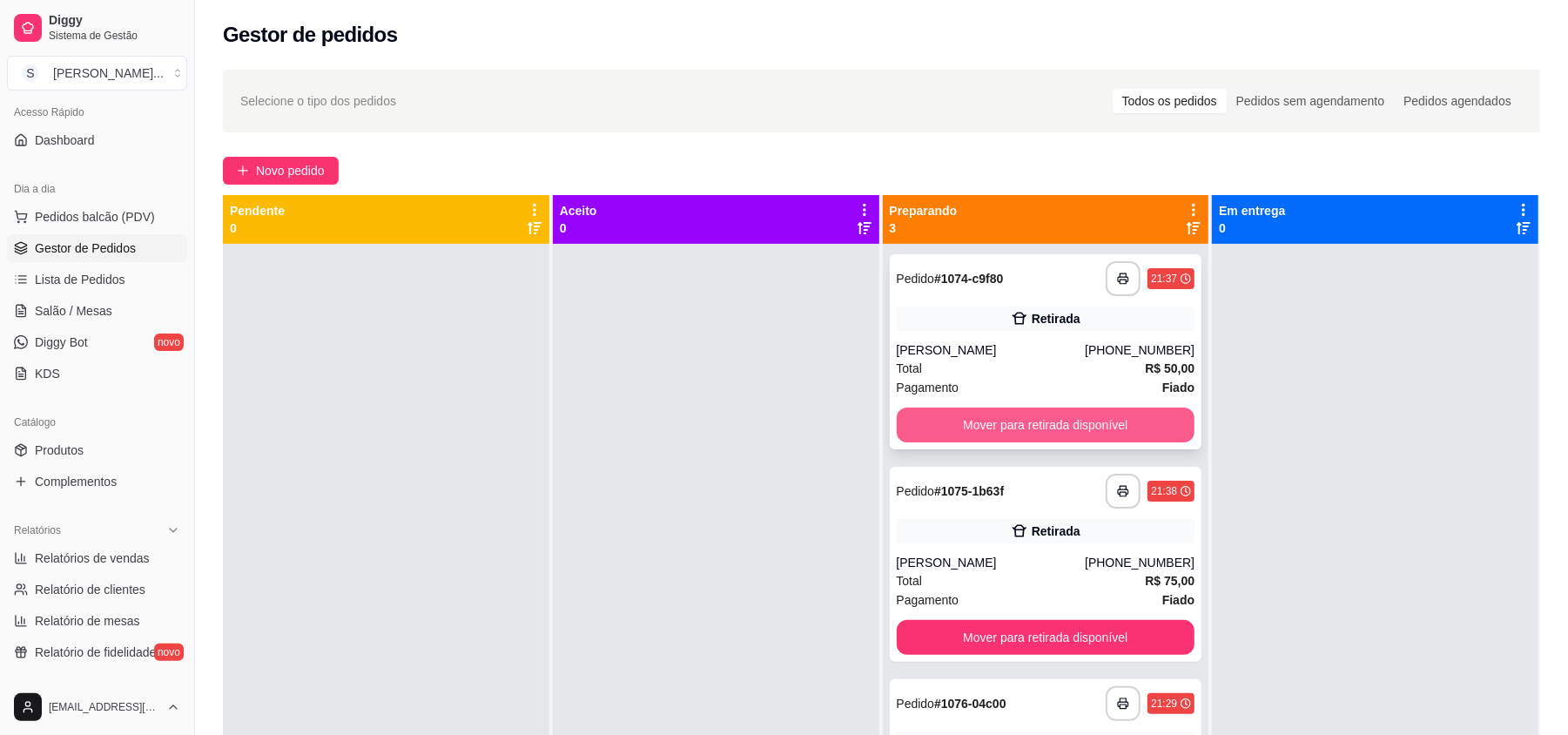
click at [980, 414] on button "Mover para retirada disponível" at bounding box center [1046, 424] width 298 height 34
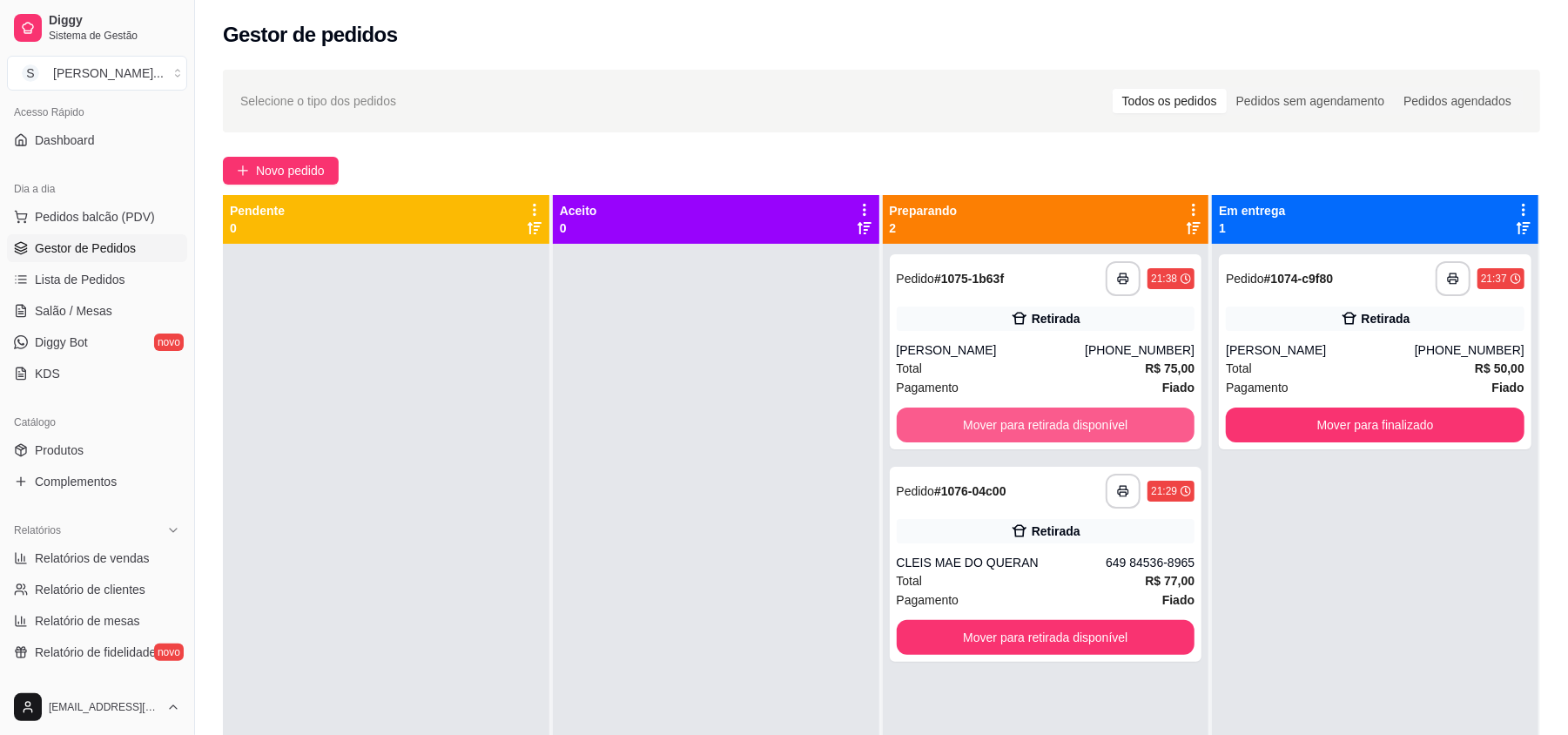
click at [980, 414] on button "Mover para retirada disponível" at bounding box center [1046, 424] width 298 height 34
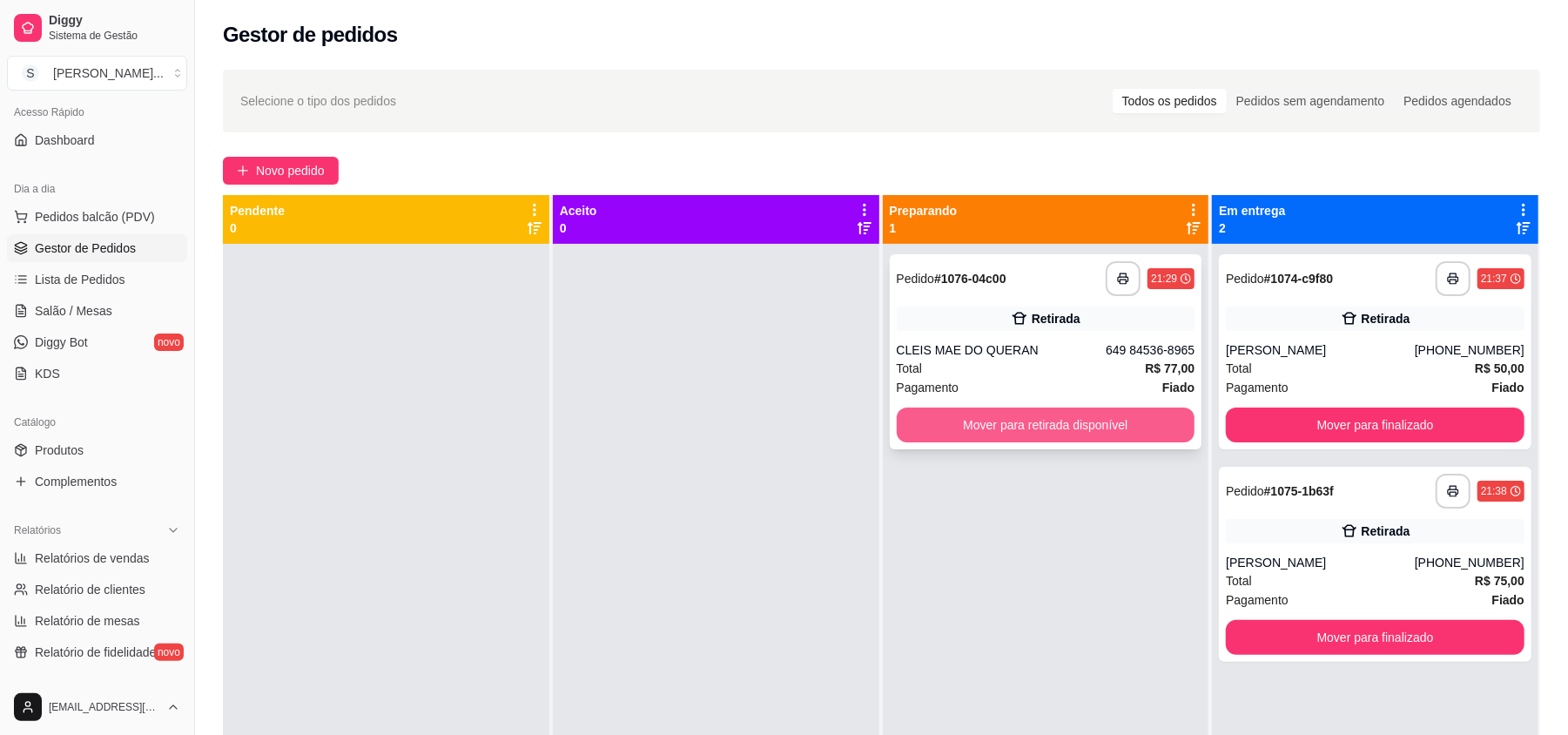
click at [980, 405] on div "**********" at bounding box center [1046, 352] width 313 height 195
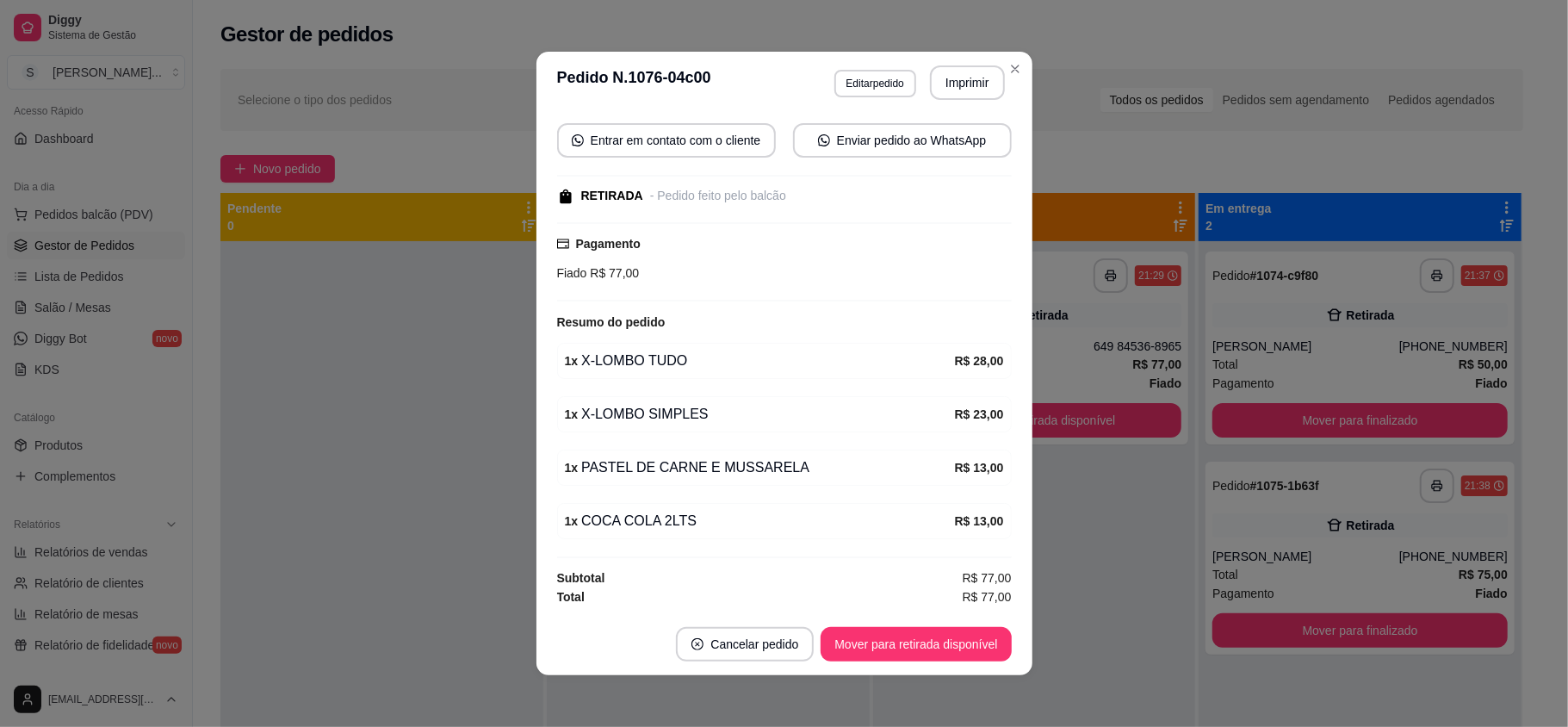
scroll to position [167, 0]
click at [894, 651] on button "Mover para retirada disponível" at bounding box center [916, 644] width 190 height 34
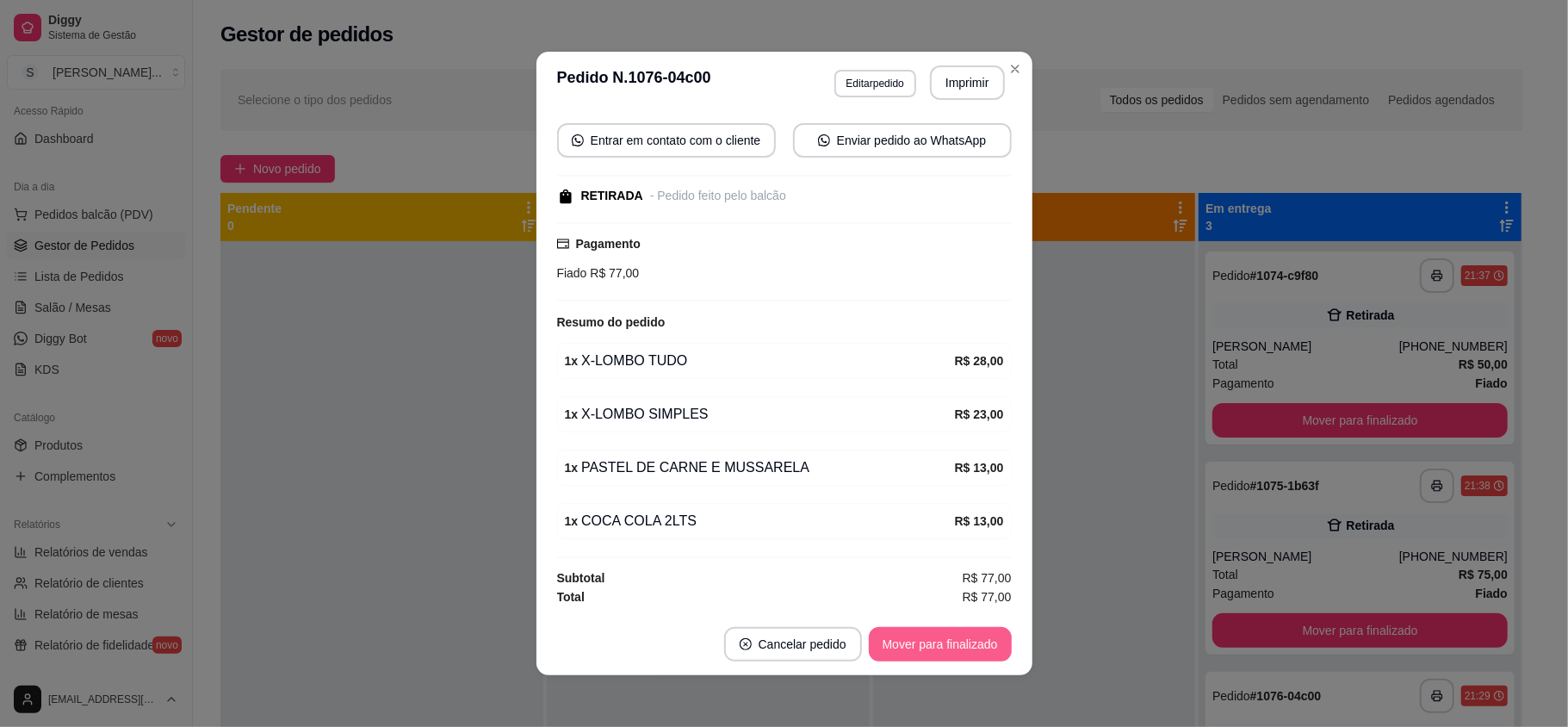
click at [901, 647] on button "Mover para finalizado" at bounding box center [941, 644] width 143 height 34
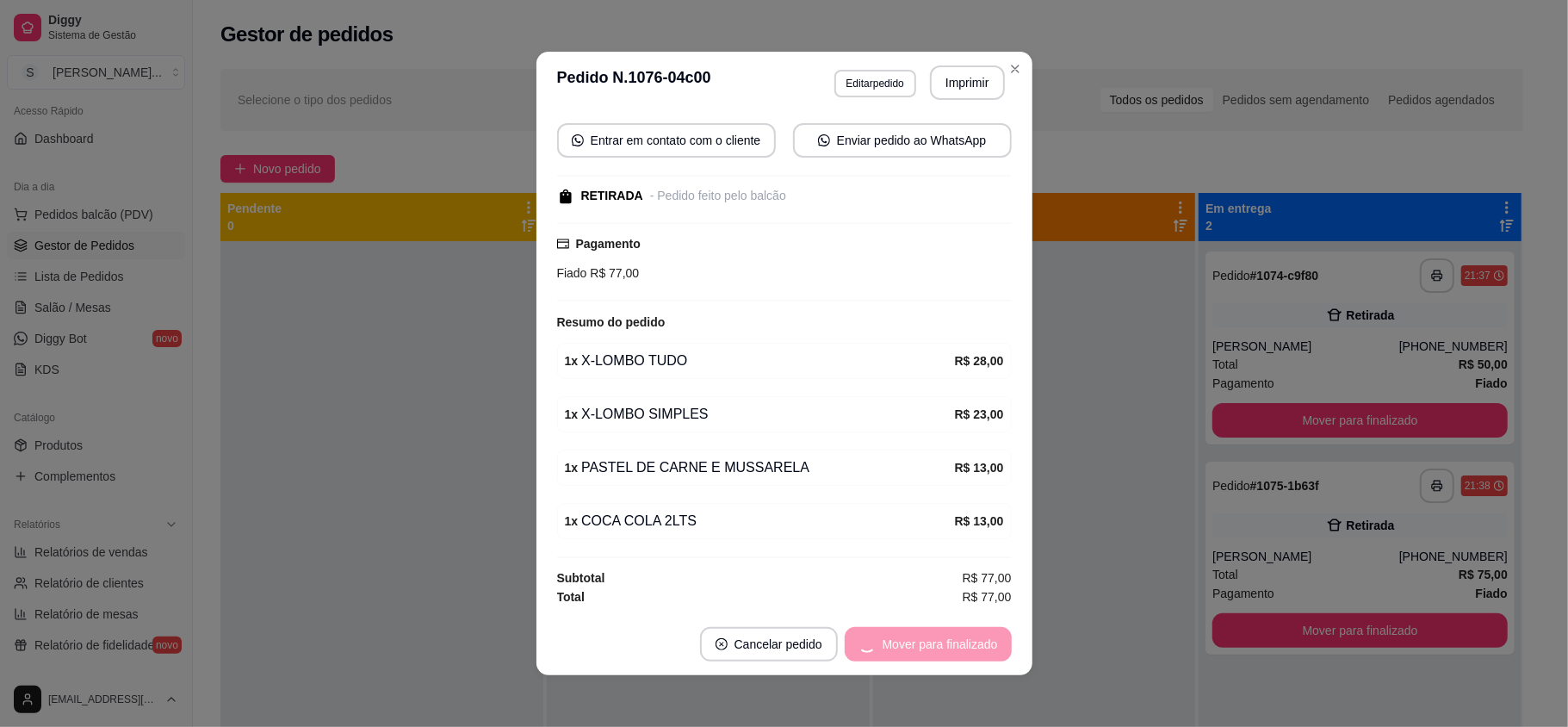
scroll to position [128, 0]
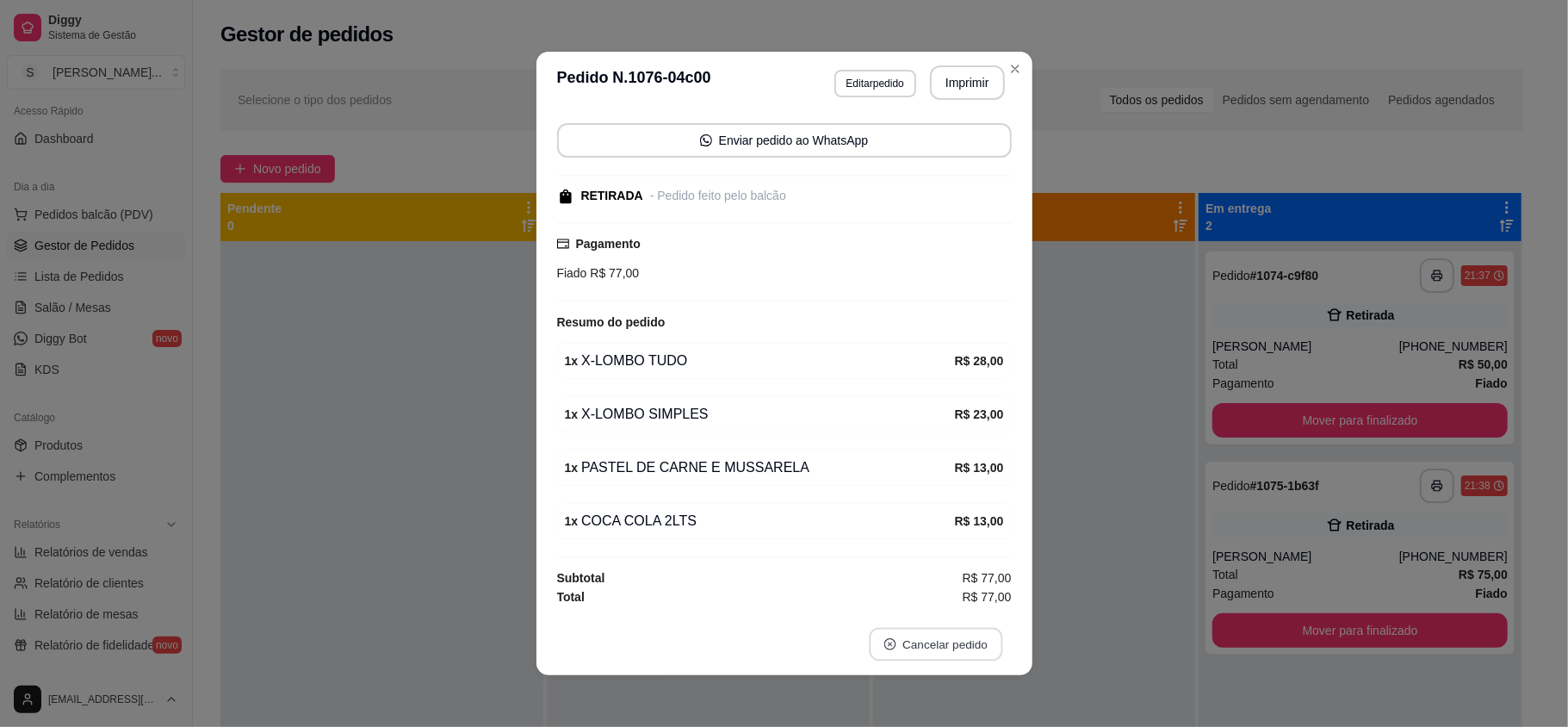
click at [901, 647] on button "Cancelar pedido" at bounding box center [936, 645] width 134 height 33
click at [877, 610] on button "não" at bounding box center [899, 601] width 66 height 32
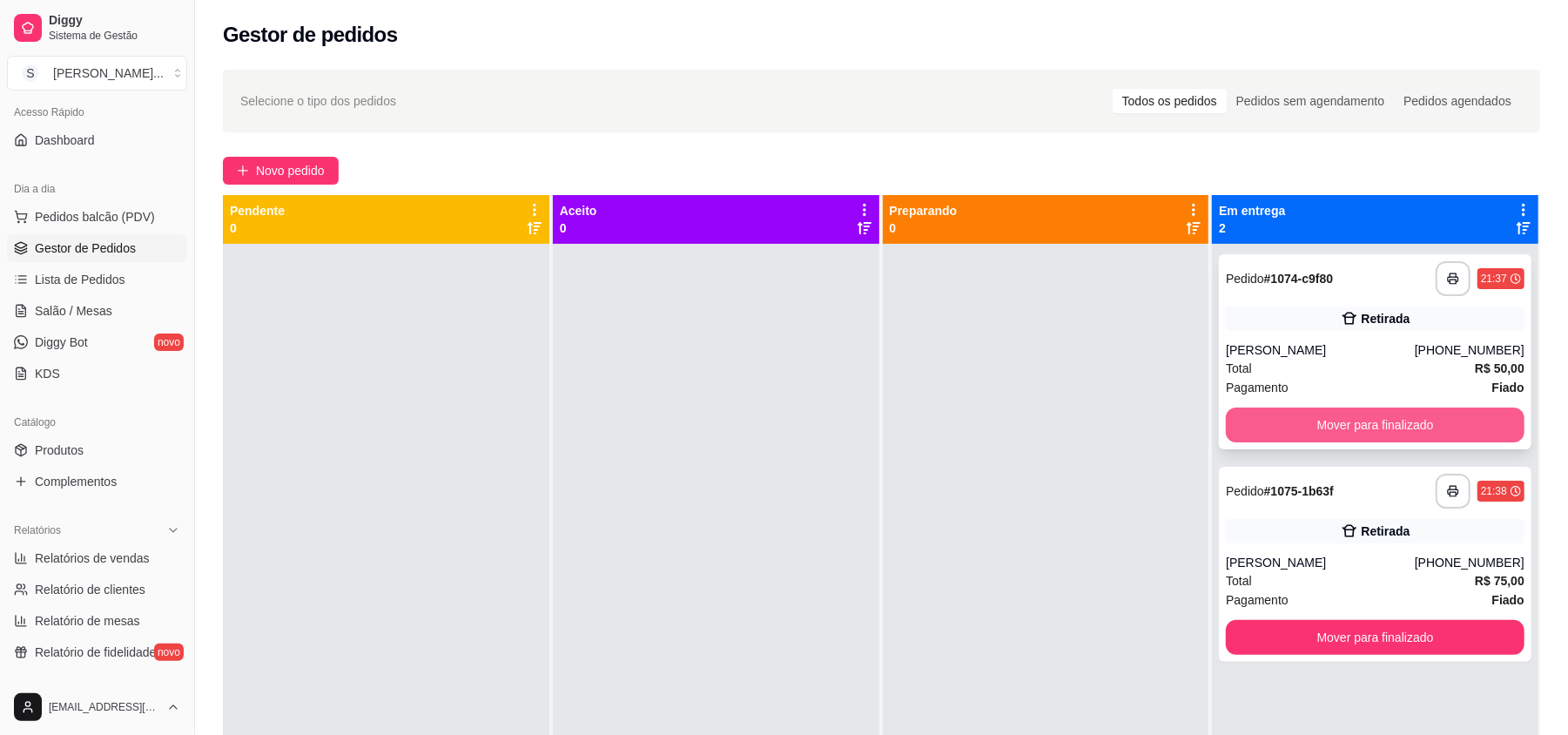
click at [1299, 419] on button "Mover para finalizado" at bounding box center [1375, 424] width 298 height 34
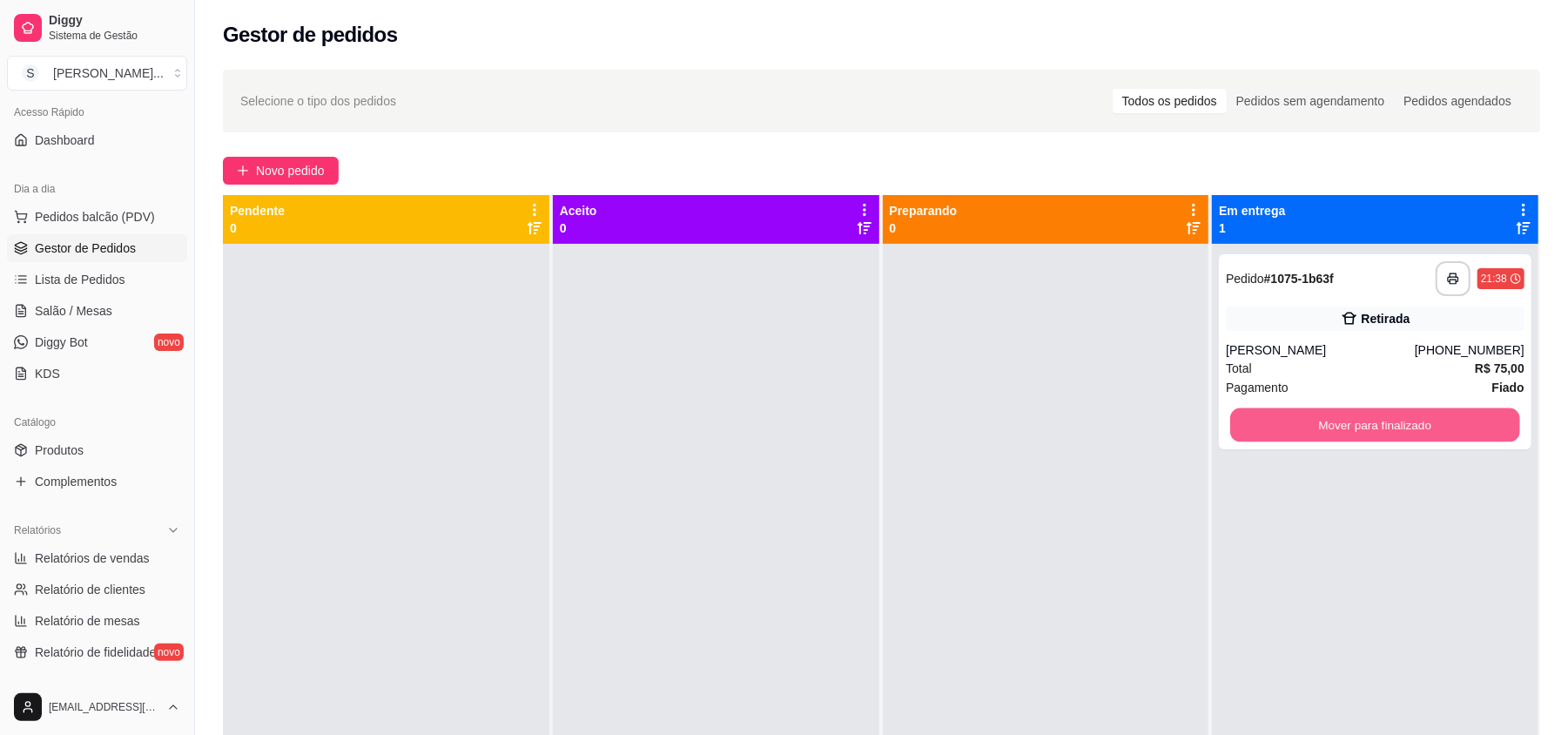
click at [1299, 419] on button "Mover para finalizado" at bounding box center [1374, 425] width 289 height 34
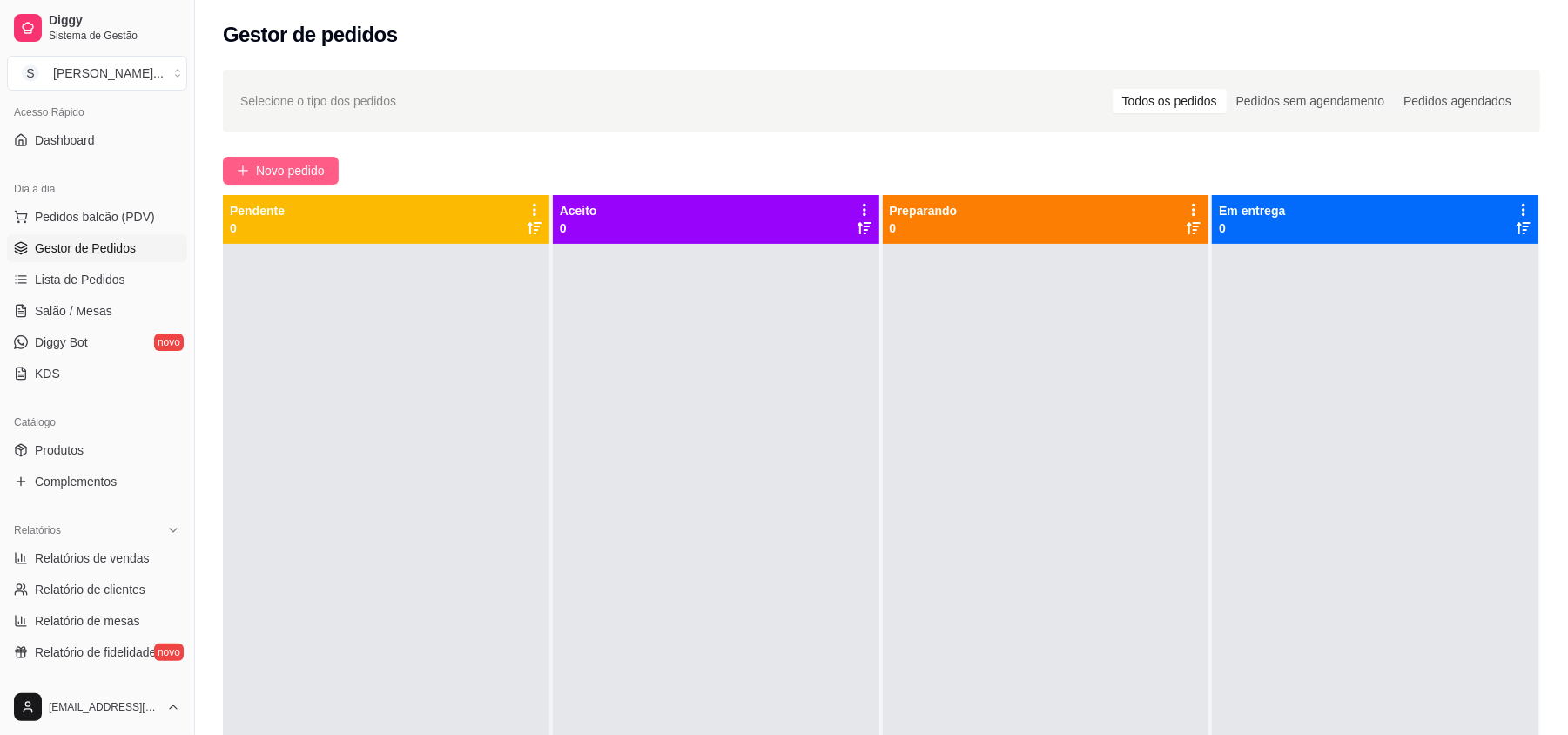
click at [260, 167] on span "Novo pedido" at bounding box center [290, 170] width 69 height 19
